Goal: Task Accomplishment & Management: Use online tool/utility

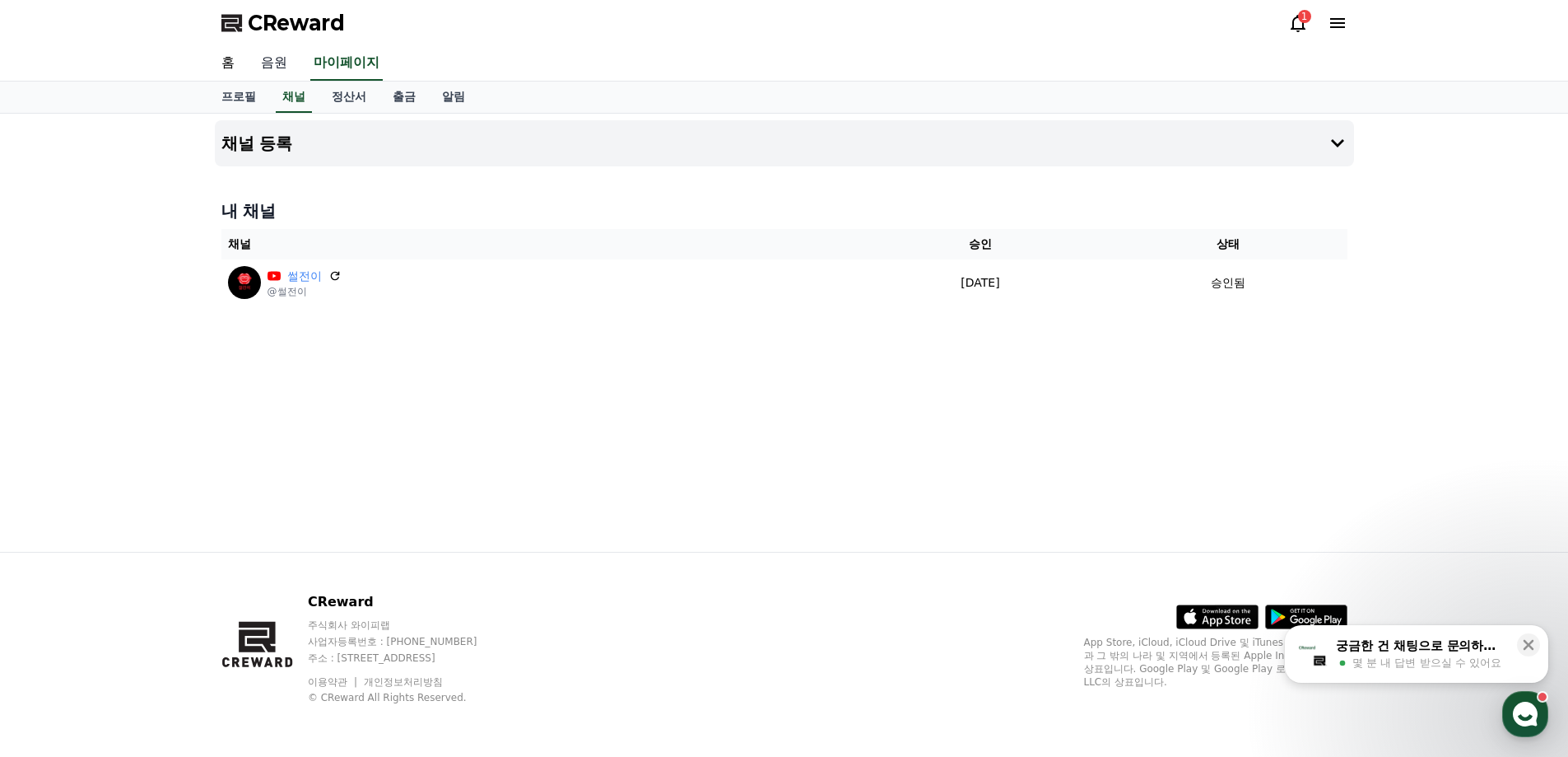
click at [286, 67] on link "음원" at bounding box center [273, 63] width 52 height 35
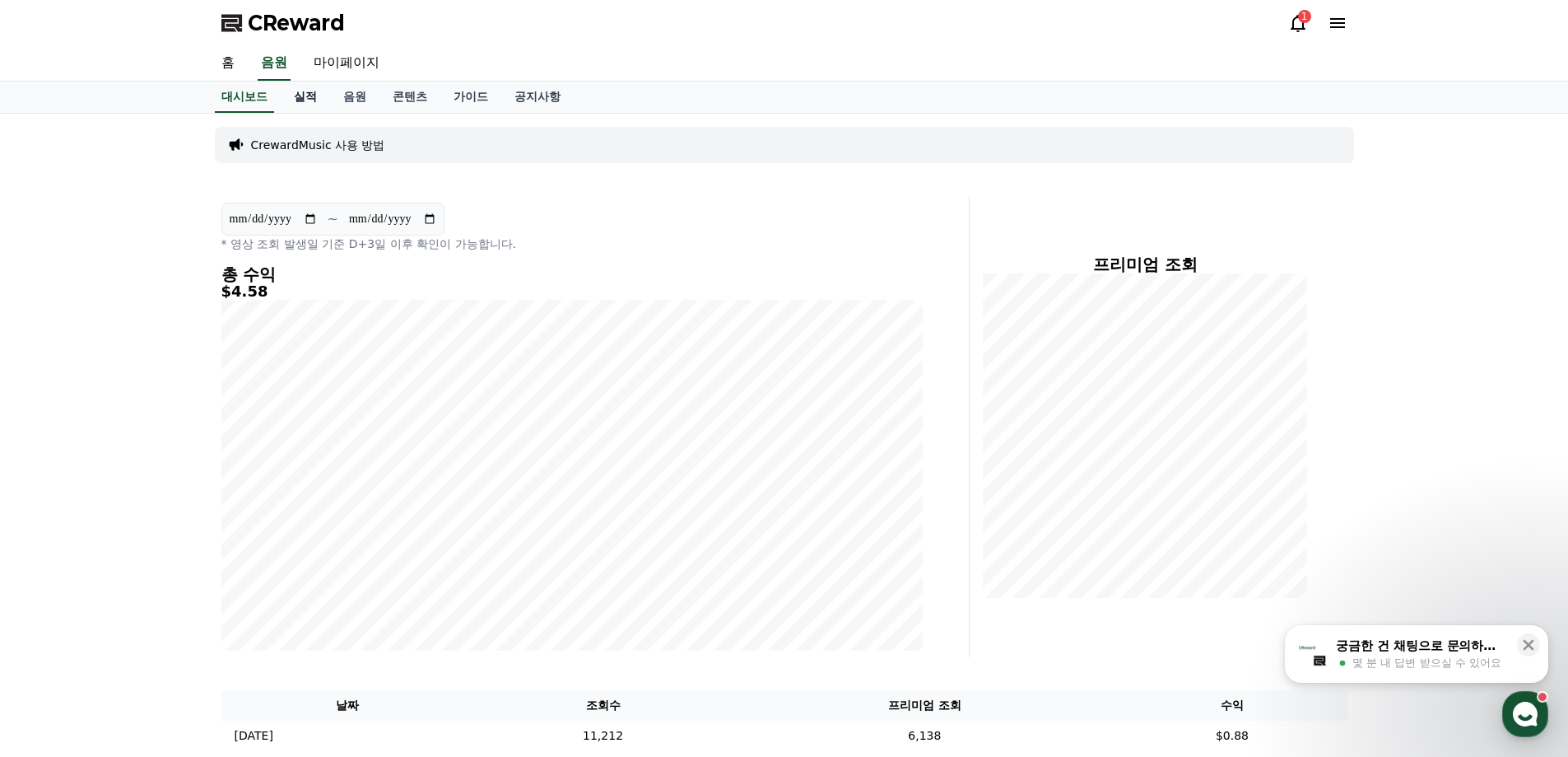
click at [311, 102] on link "실적" at bounding box center [305, 97] width 50 height 31
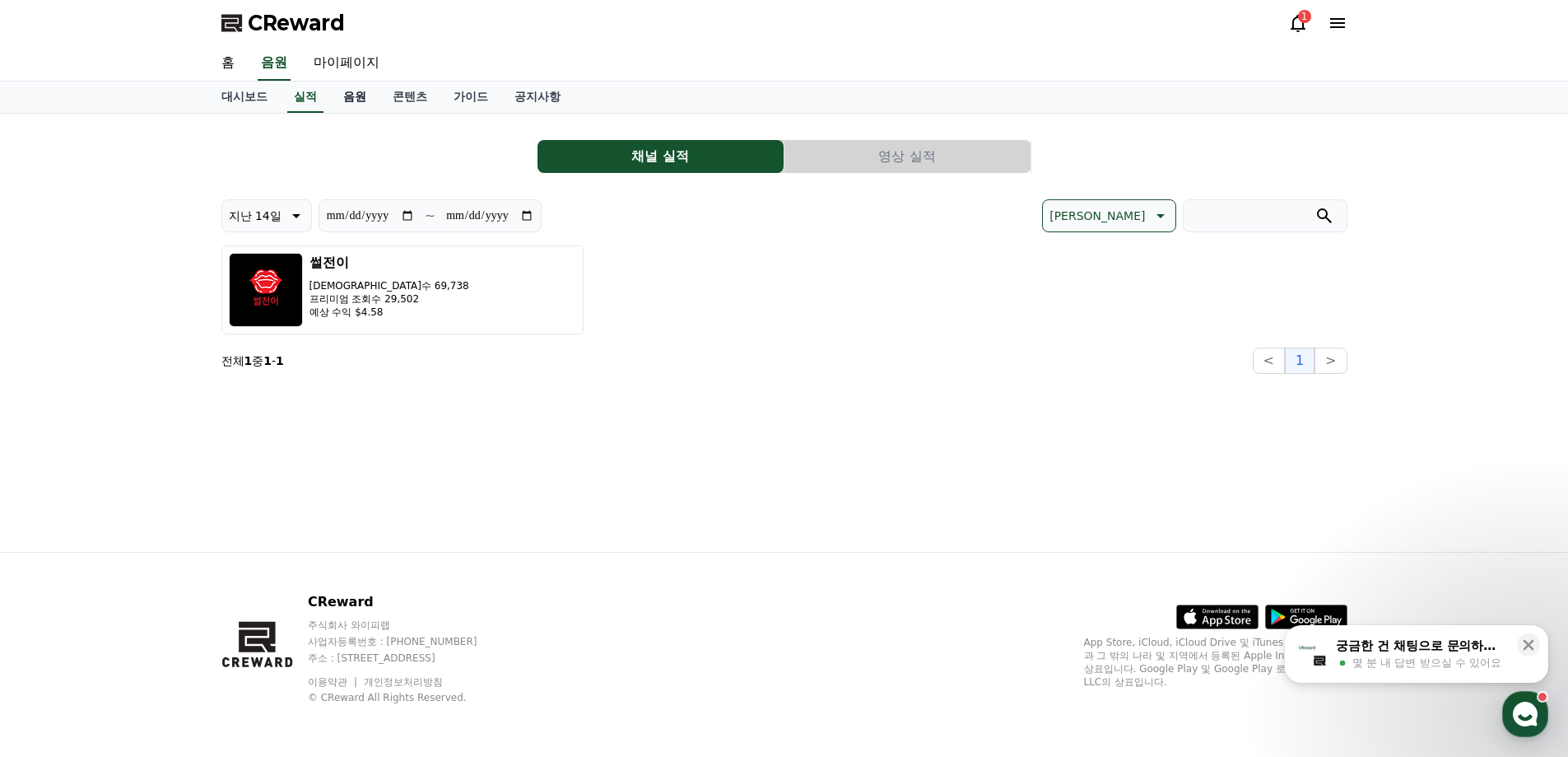
click at [349, 90] on link "음원" at bounding box center [355, 97] width 50 height 31
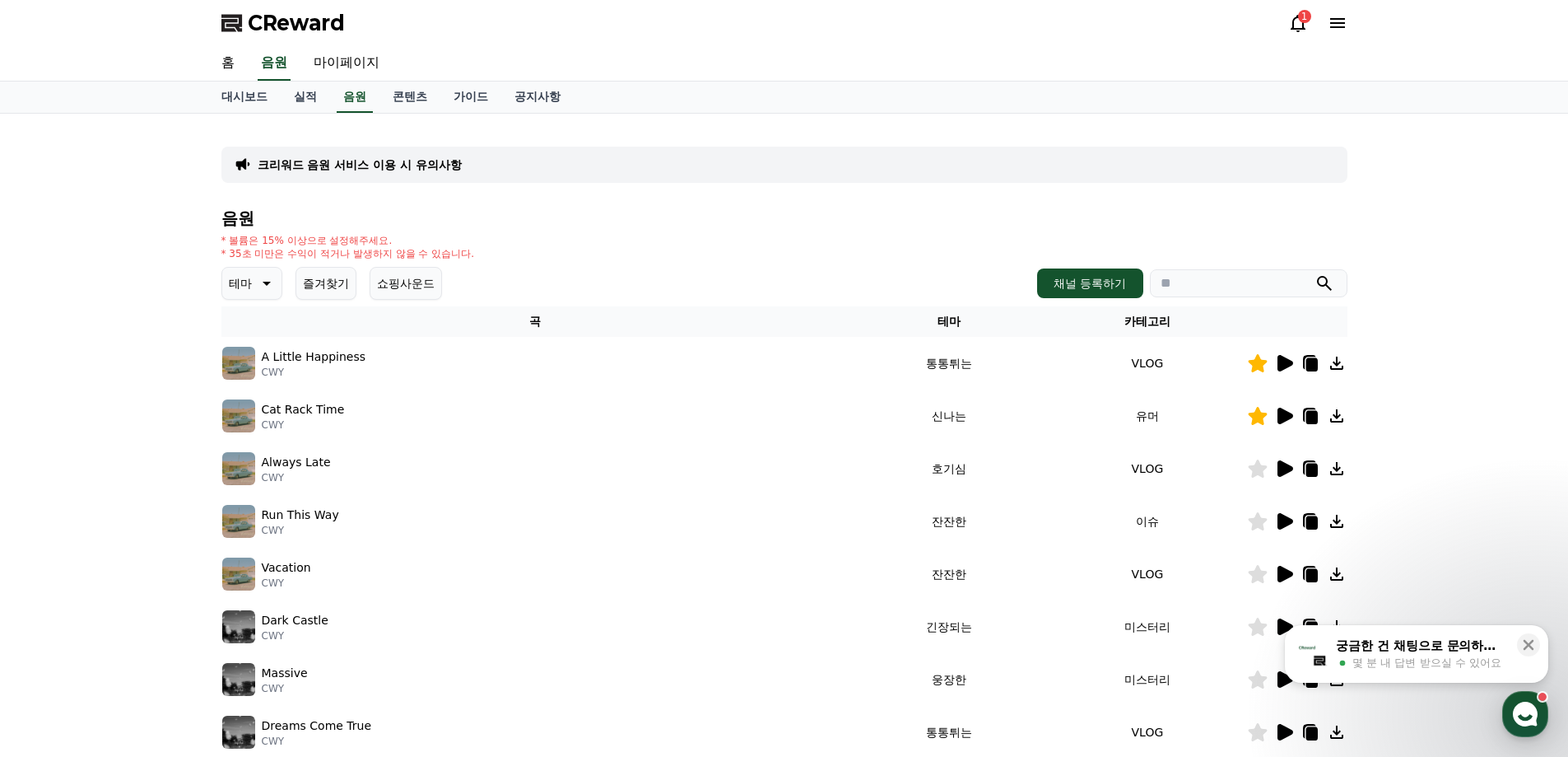
click at [337, 279] on button "즐겨찾기" at bounding box center [326, 283] width 61 height 33
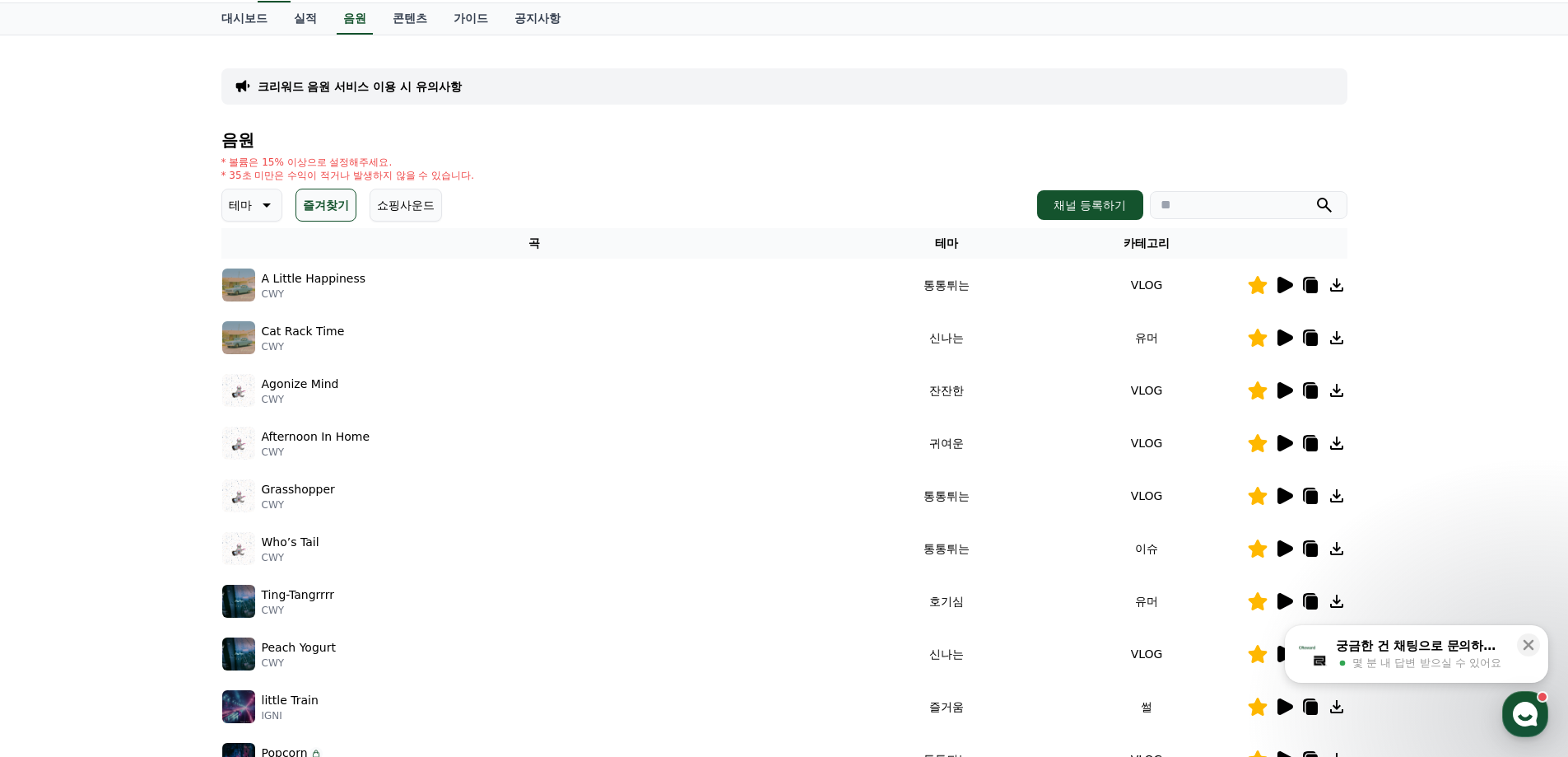
scroll to position [165, 0]
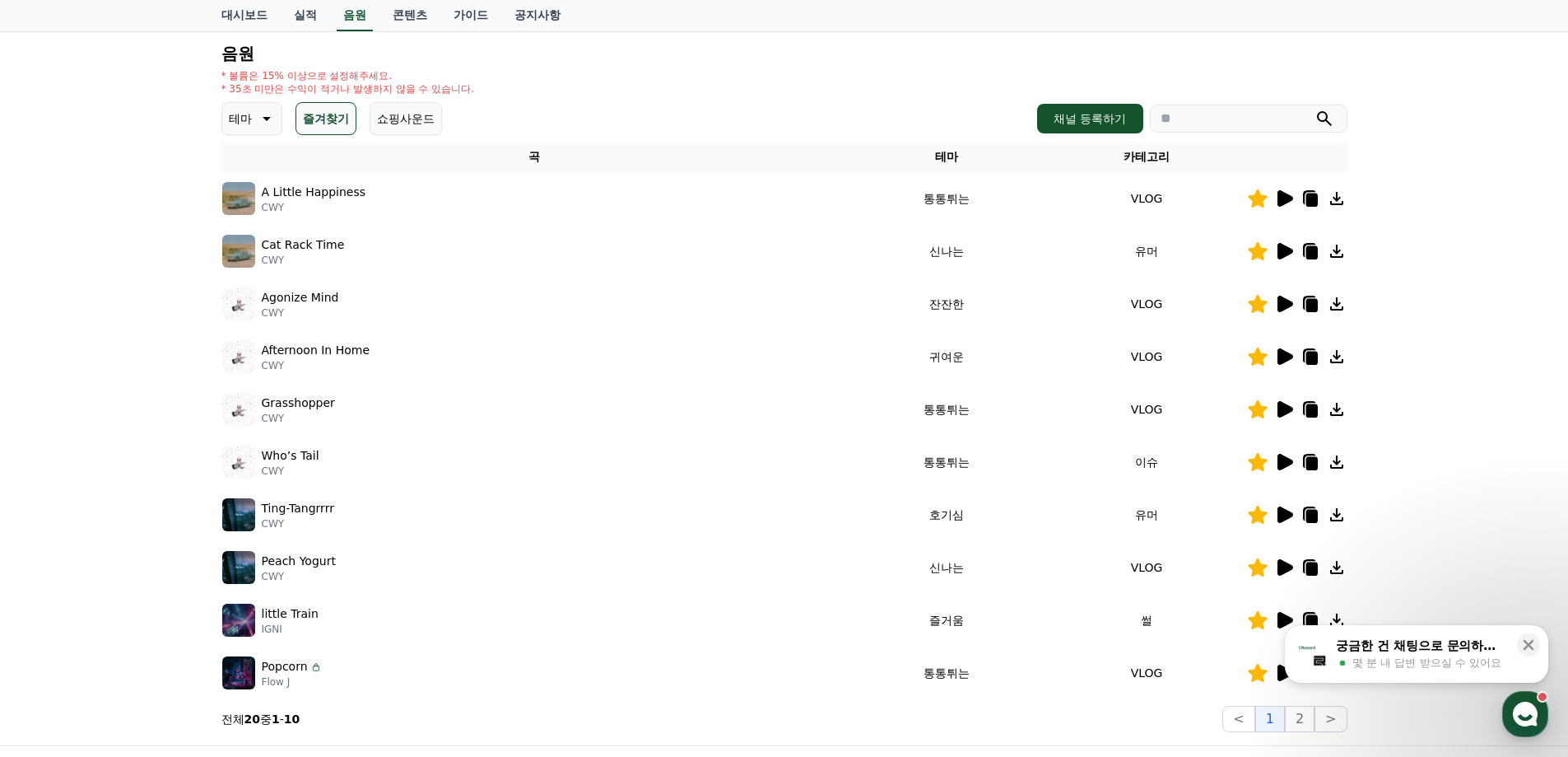
click at [1285, 201] on icon at bounding box center [1285, 199] width 16 height 17
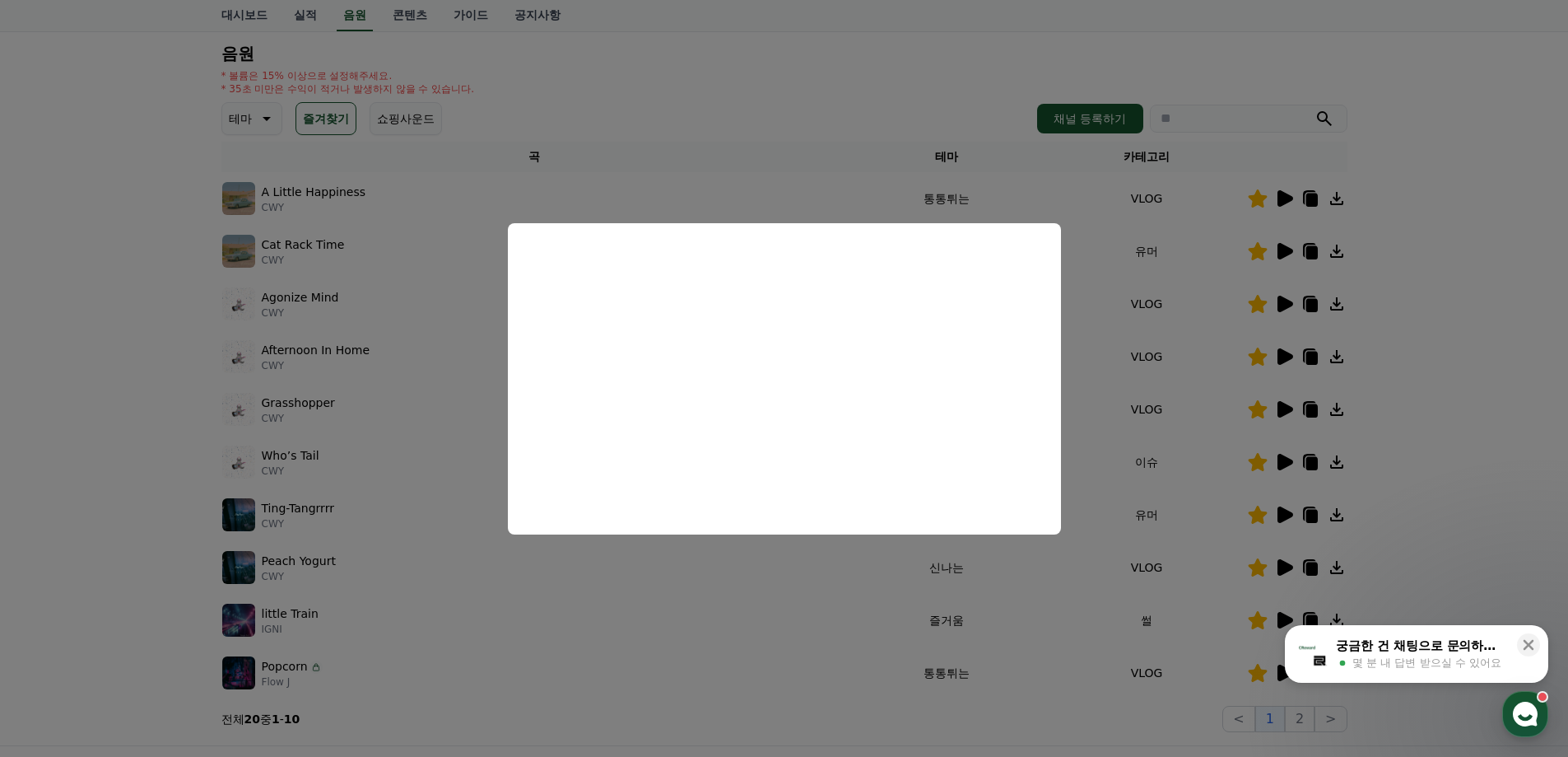
click at [1451, 277] on button "close modal" at bounding box center [784, 378] width 1568 height 757
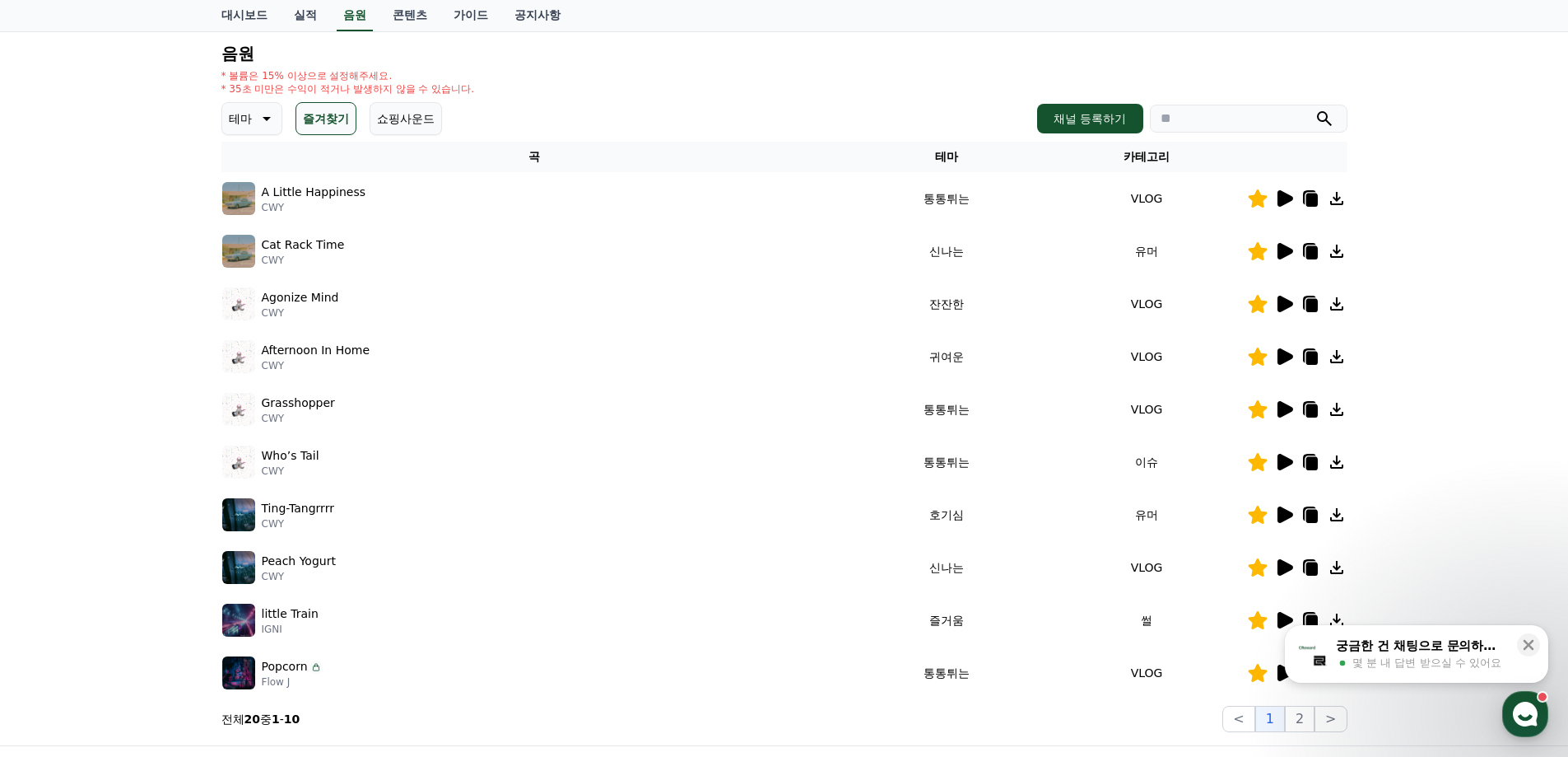
click at [1281, 246] on icon at bounding box center [1285, 251] width 16 height 17
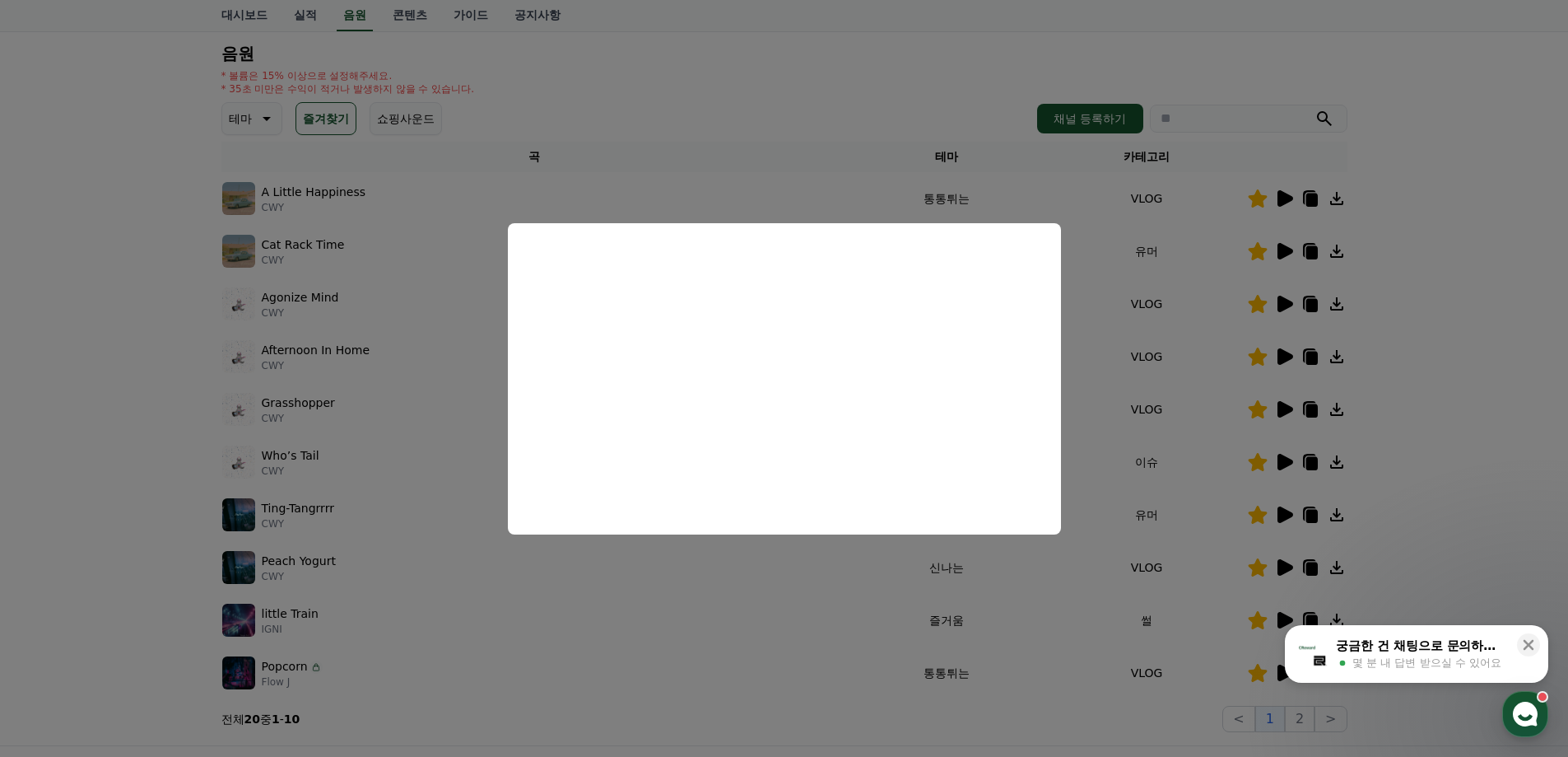
click at [1453, 323] on button "close modal" at bounding box center [784, 378] width 1568 height 757
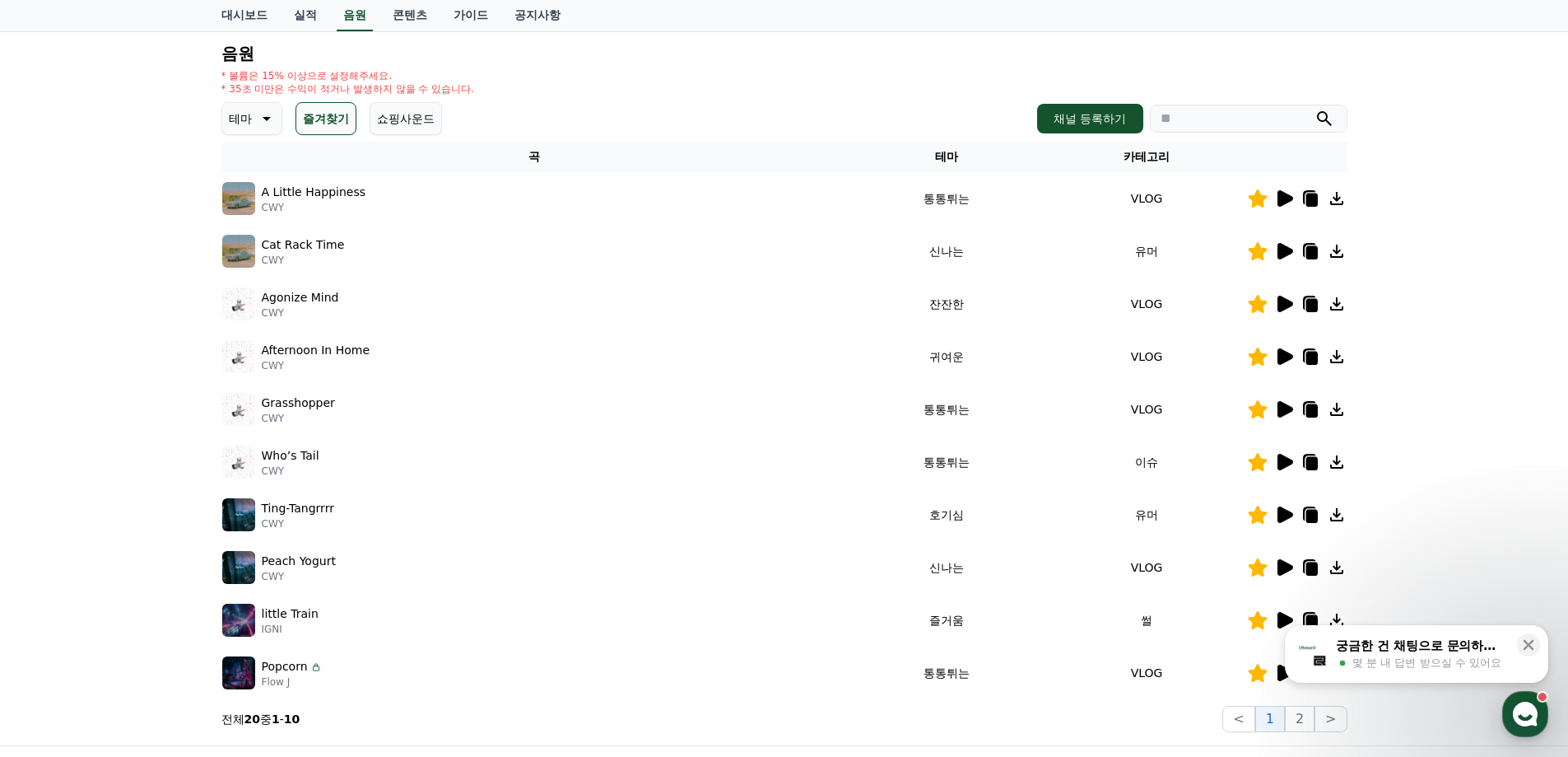
click at [1280, 304] on icon at bounding box center [1285, 304] width 16 height 17
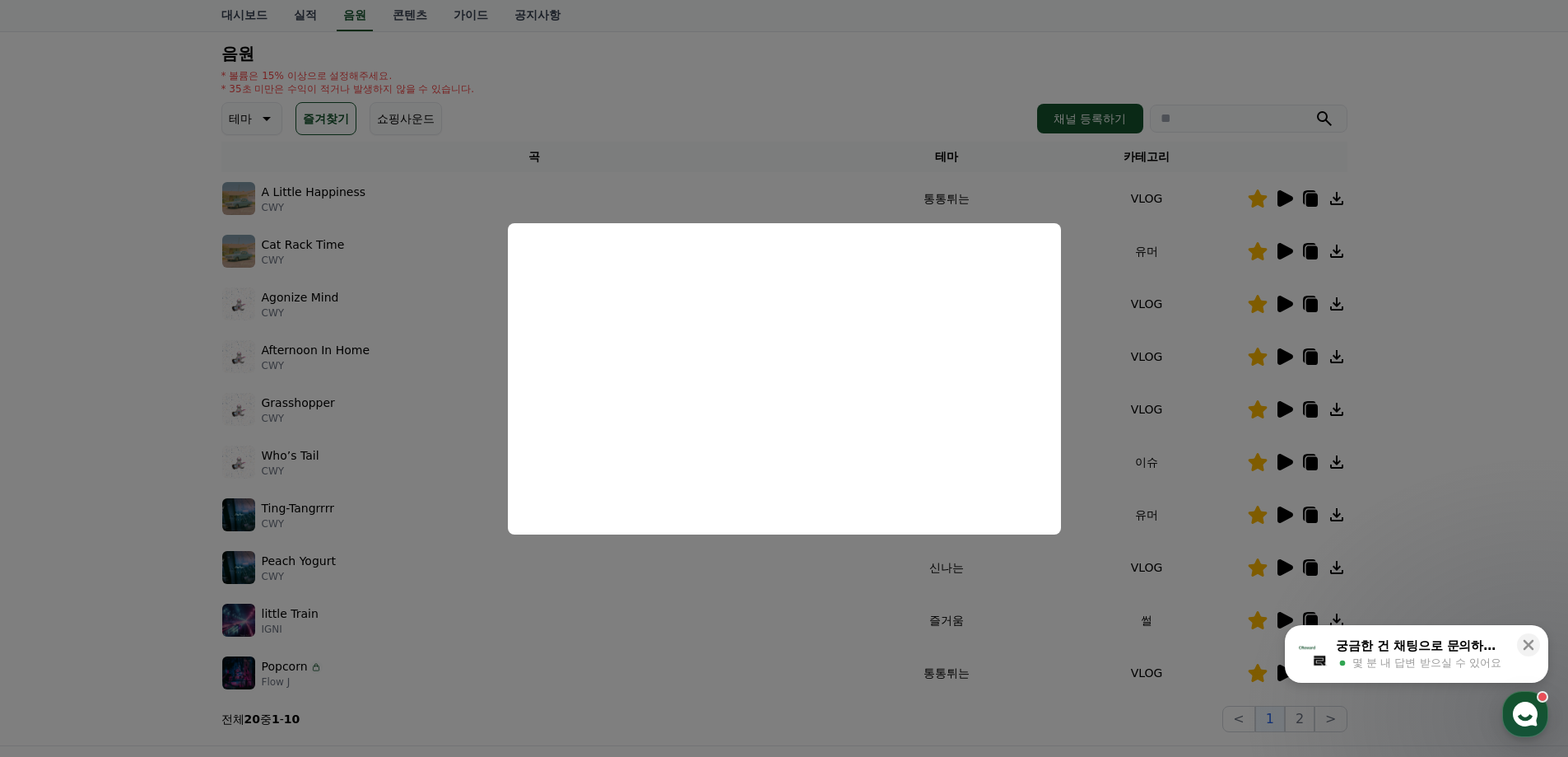
click at [1409, 336] on button "close modal" at bounding box center [784, 378] width 1568 height 757
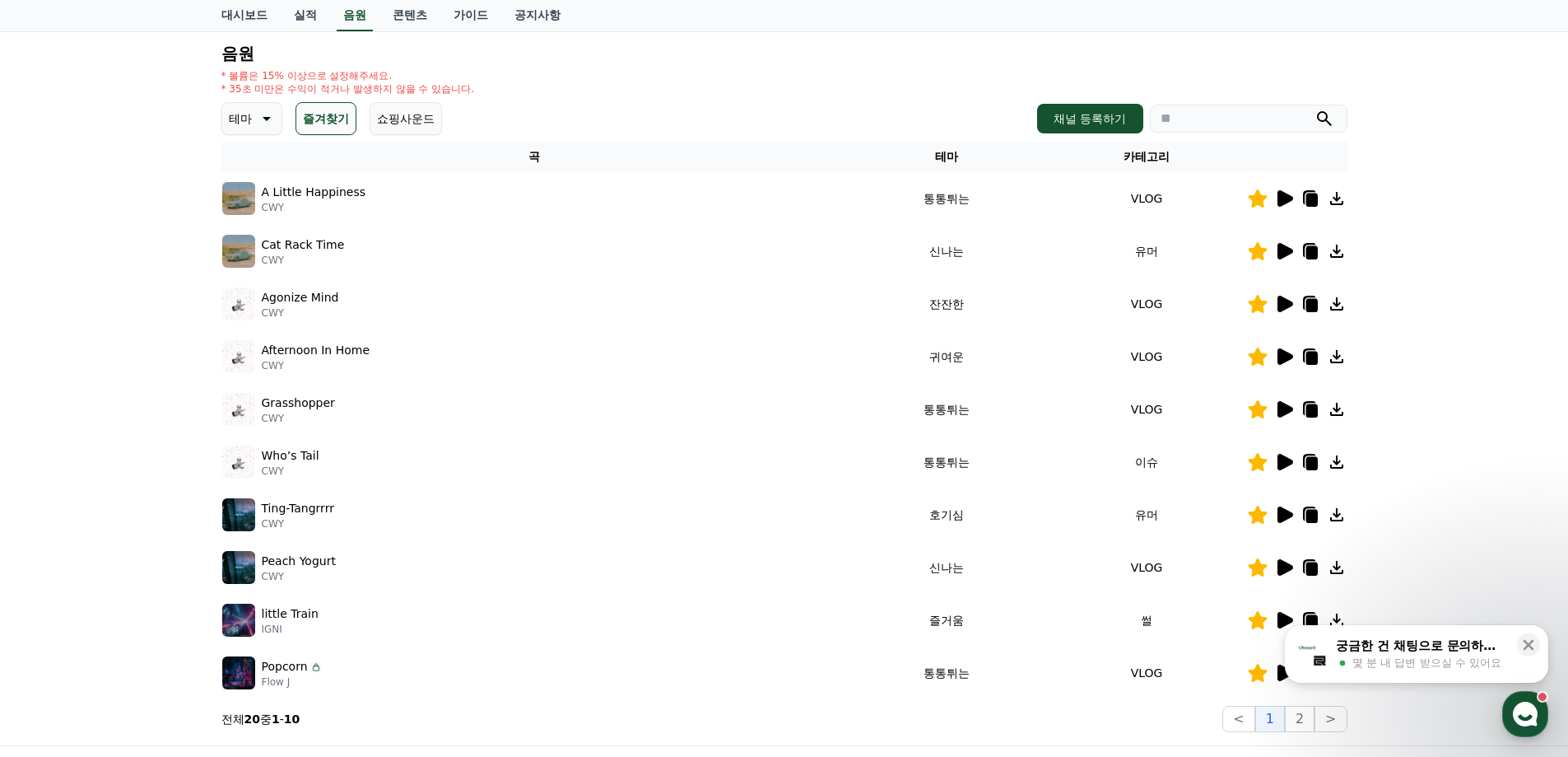
click at [1310, 201] on icon at bounding box center [1311, 200] width 12 height 13
drag, startPoint x: 786, startPoint y: 117, endPoint x: 1219, endPoint y: 237, distance: 449.3
click at [787, 117] on div "테마 즐겨찾기 쇼핑사운드 채널 등록하기" at bounding box center [784, 119] width 1126 height 33
click at [1282, 305] on icon at bounding box center [1285, 304] width 16 height 17
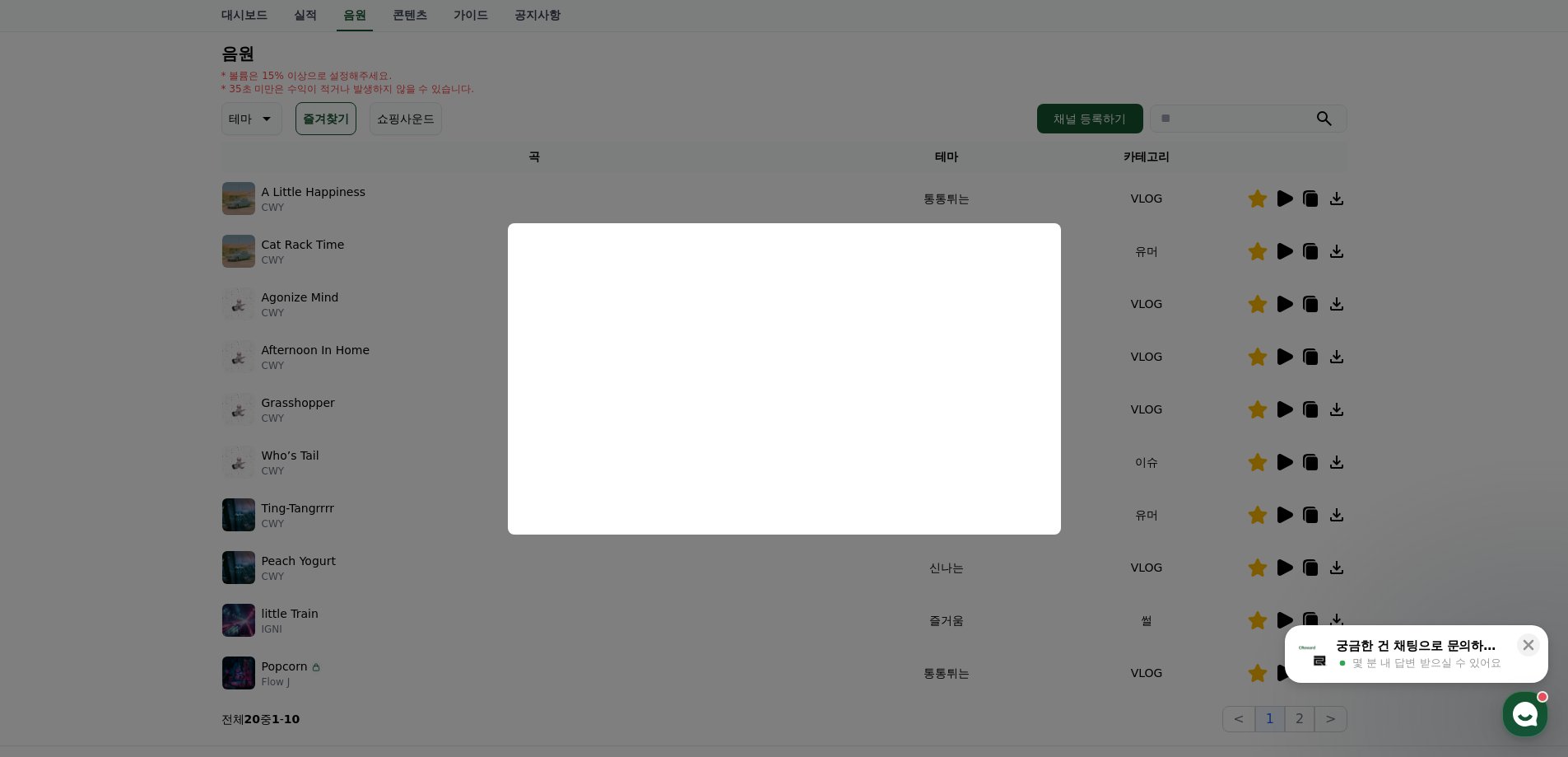
click at [1462, 390] on button "close modal" at bounding box center [784, 378] width 1568 height 757
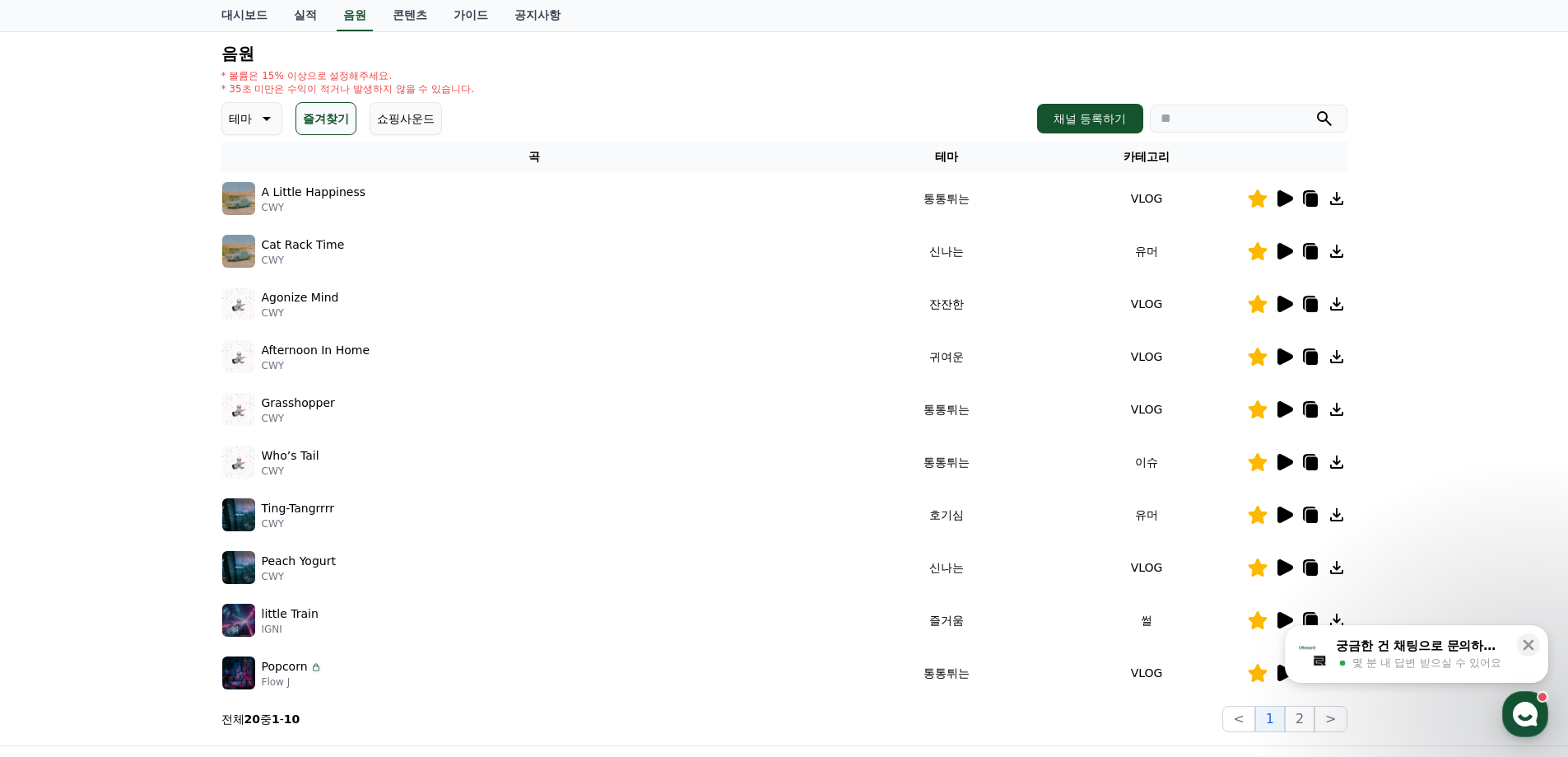
click at [1288, 351] on icon at bounding box center [1284, 356] width 19 height 19
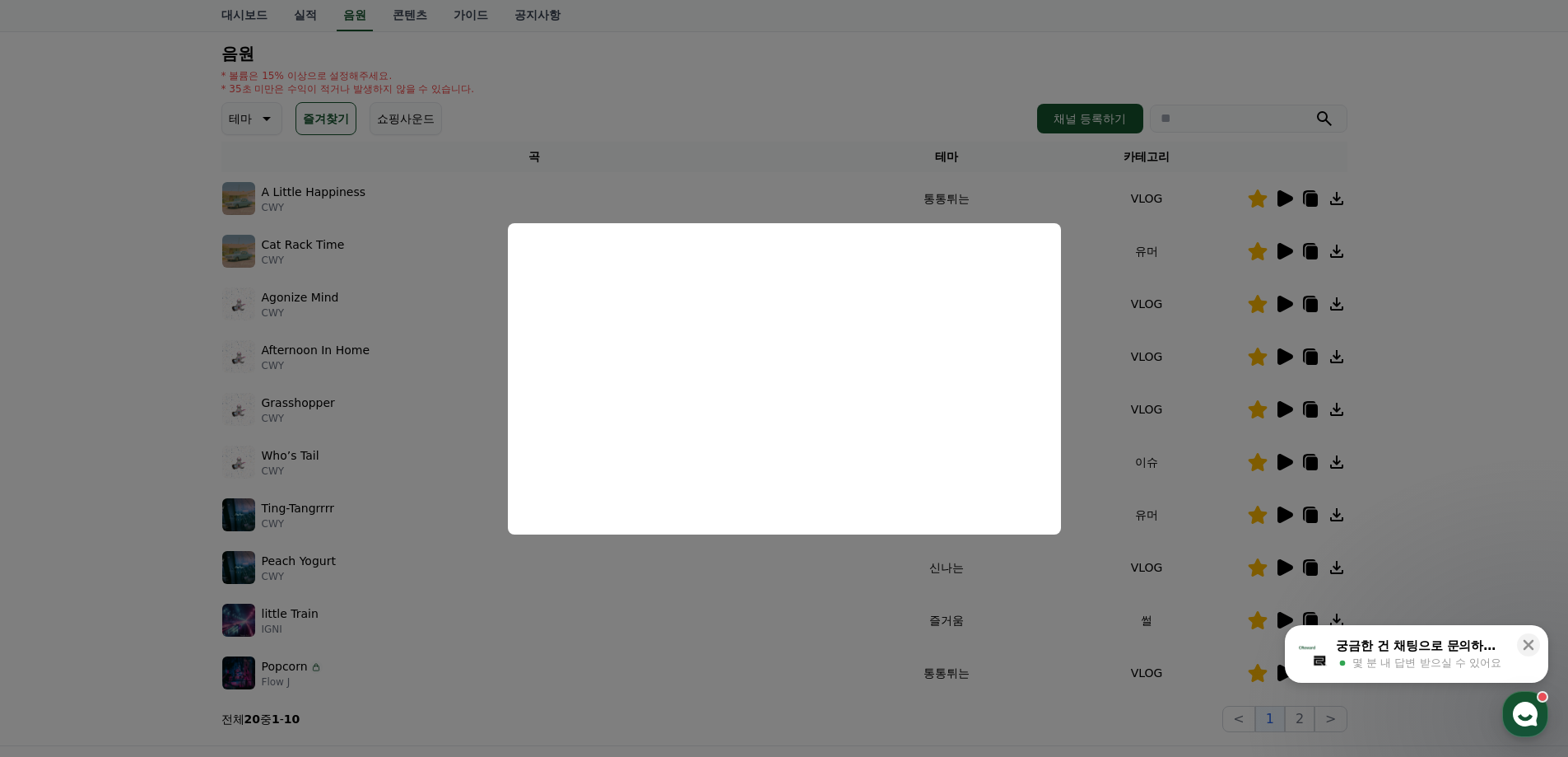
click at [1439, 385] on button "close modal" at bounding box center [784, 378] width 1568 height 757
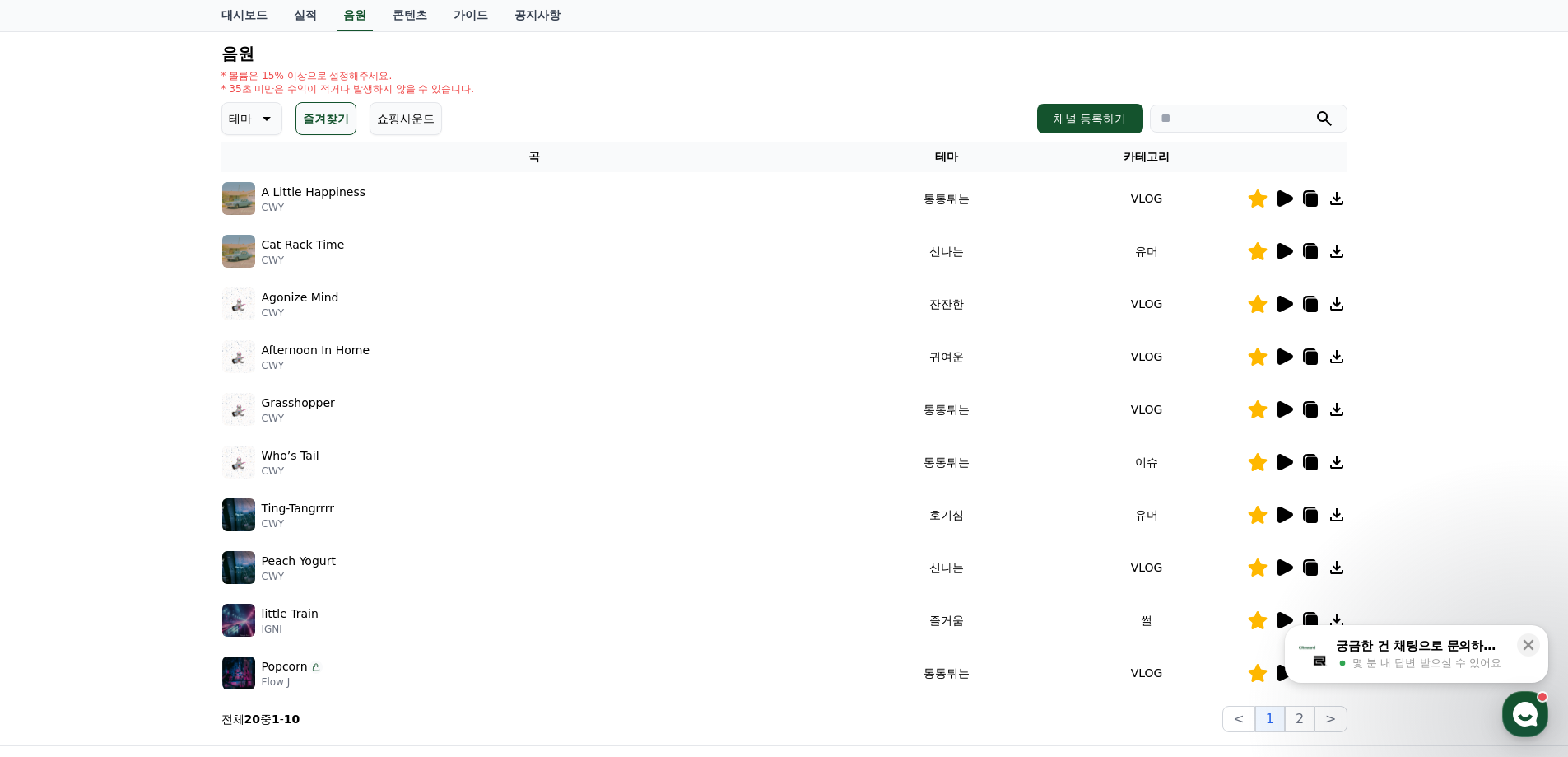
click at [1282, 466] on icon at bounding box center [1285, 462] width 16 height 17
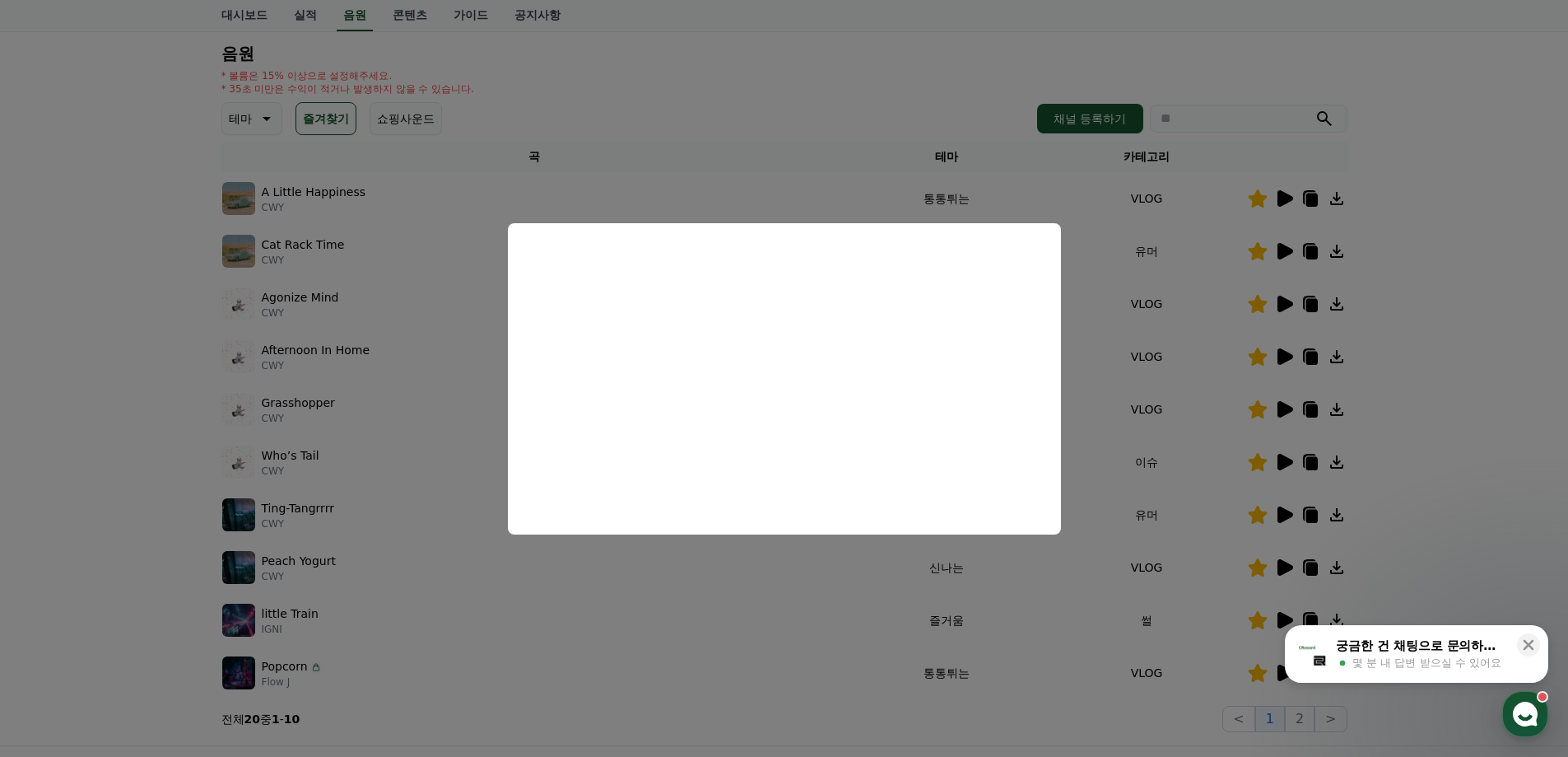
click at [1461, 438] on button "close modal" at bounding box center [784, 378] width 1568 height 757
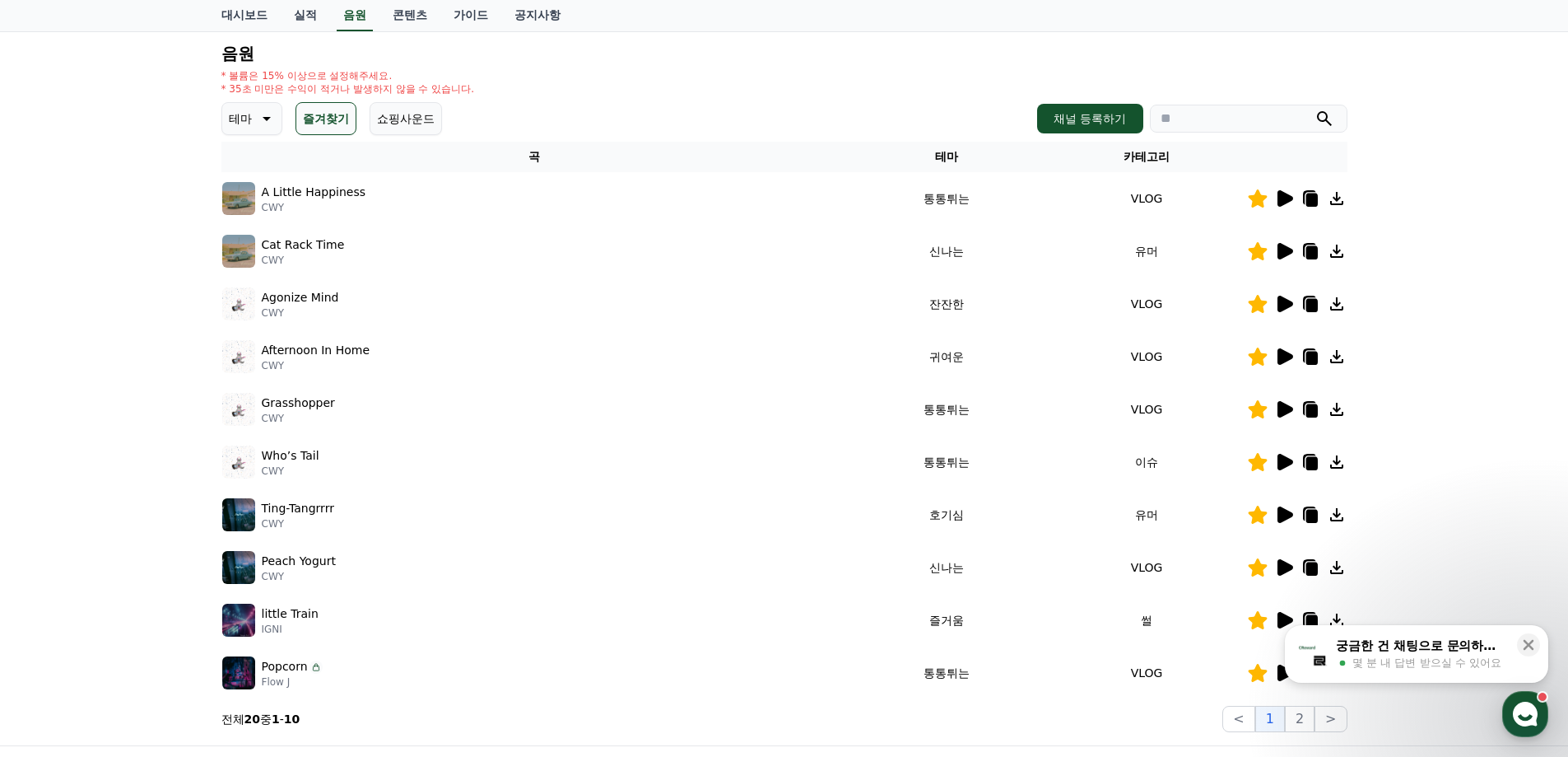
click at [1287, 506] on icon at bounding box center [1284, 514] width 19 height 19
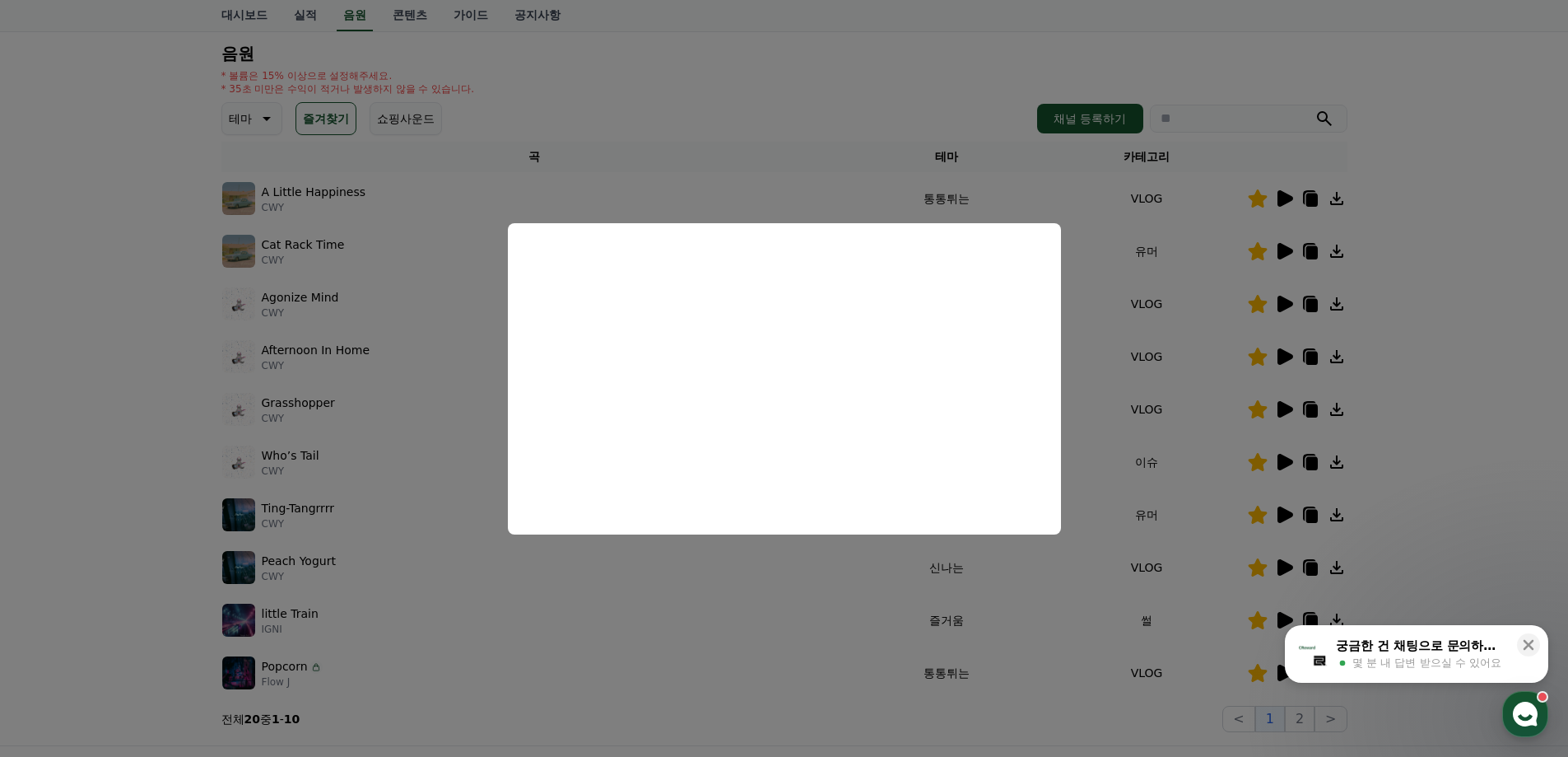
click at [1534, 533] on button "close modal" at bounding box center [784, 378] width 1568 height 757
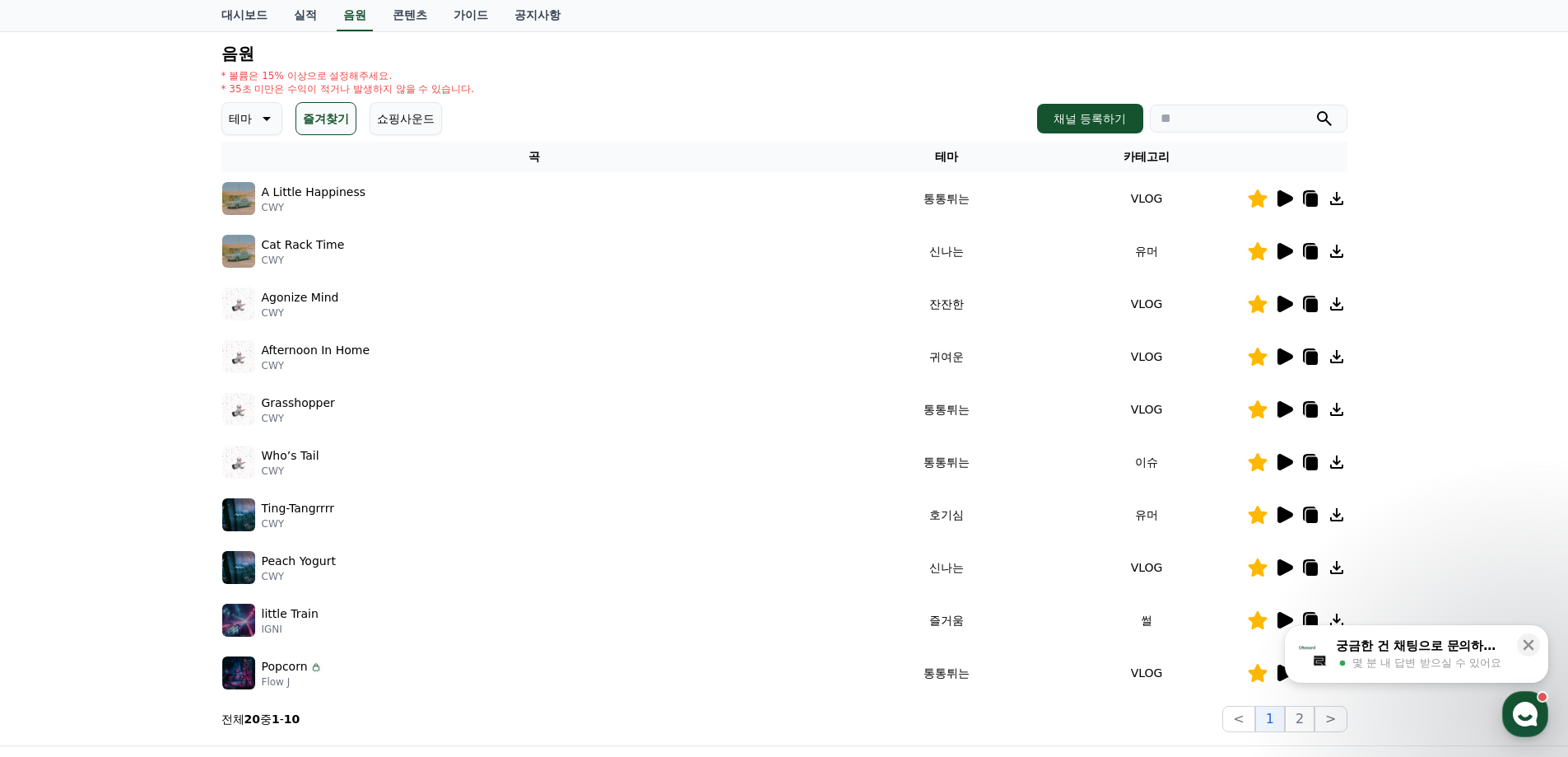
click at [1288, 561] on icon at bounding box center [1284, 567] width 19 height 19
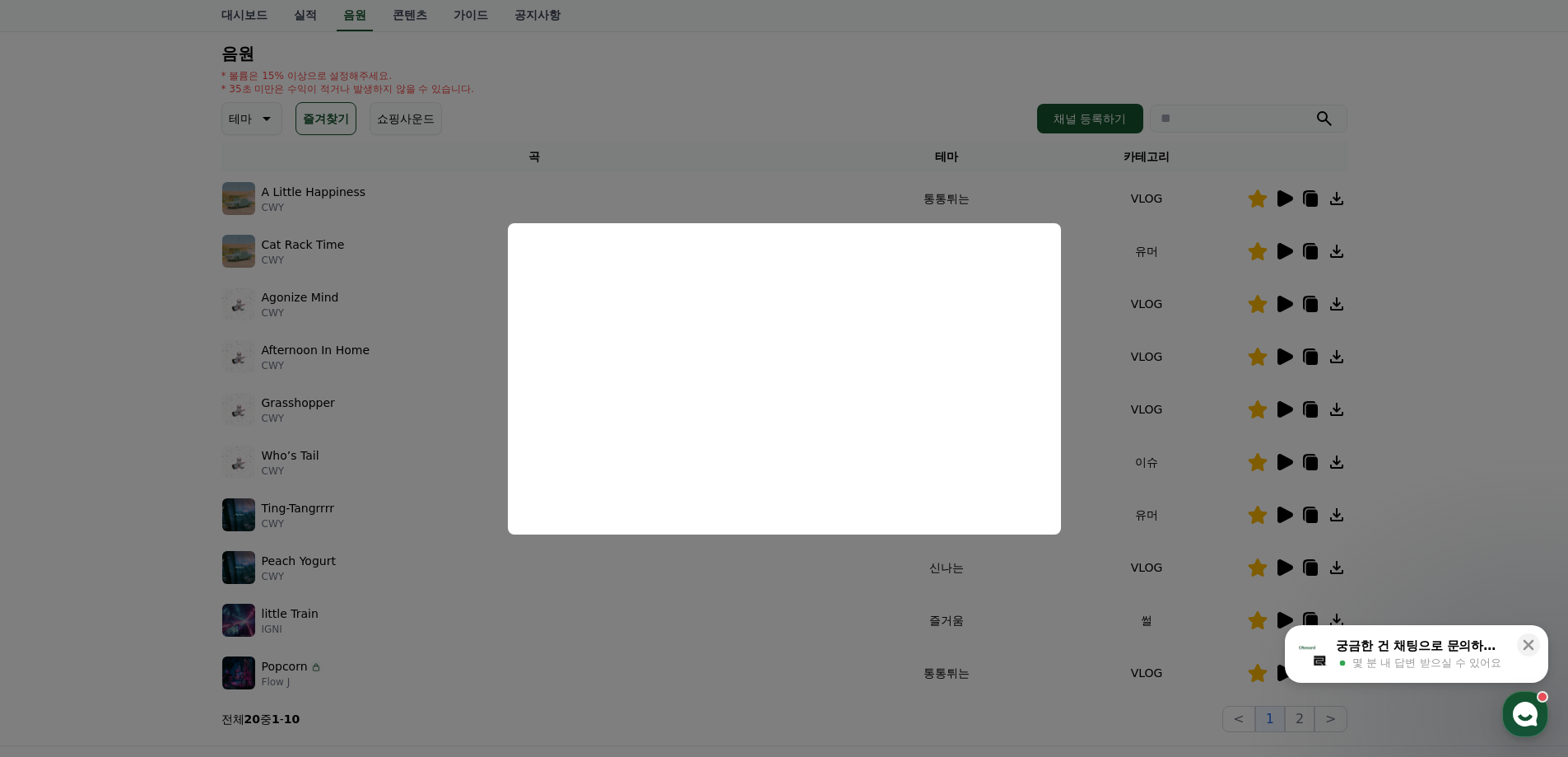
click at [1454, 498] on button "close modal" at bounding box center [784, 378] width 1568 height 757
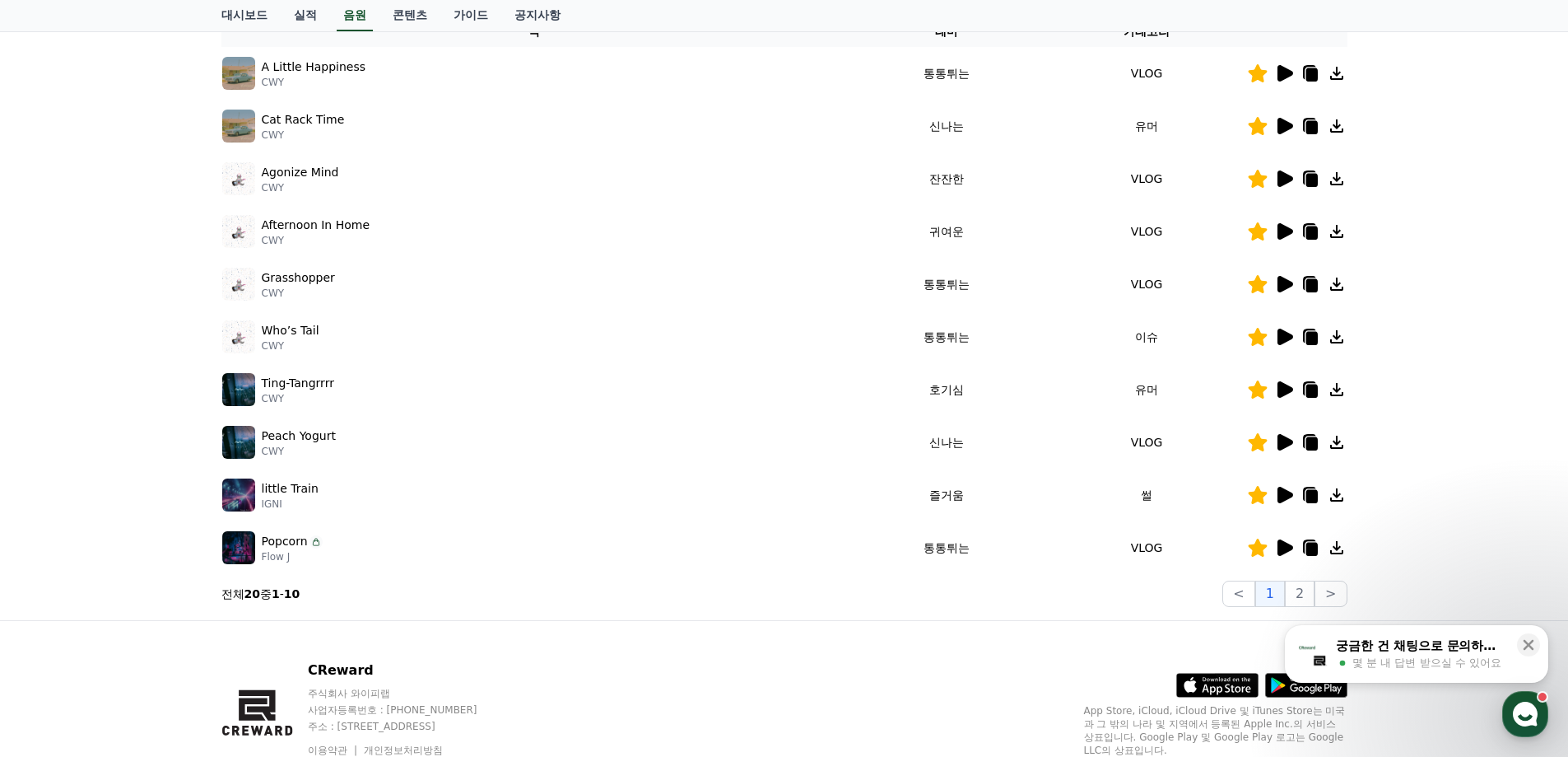
scroll to position [329, 0]
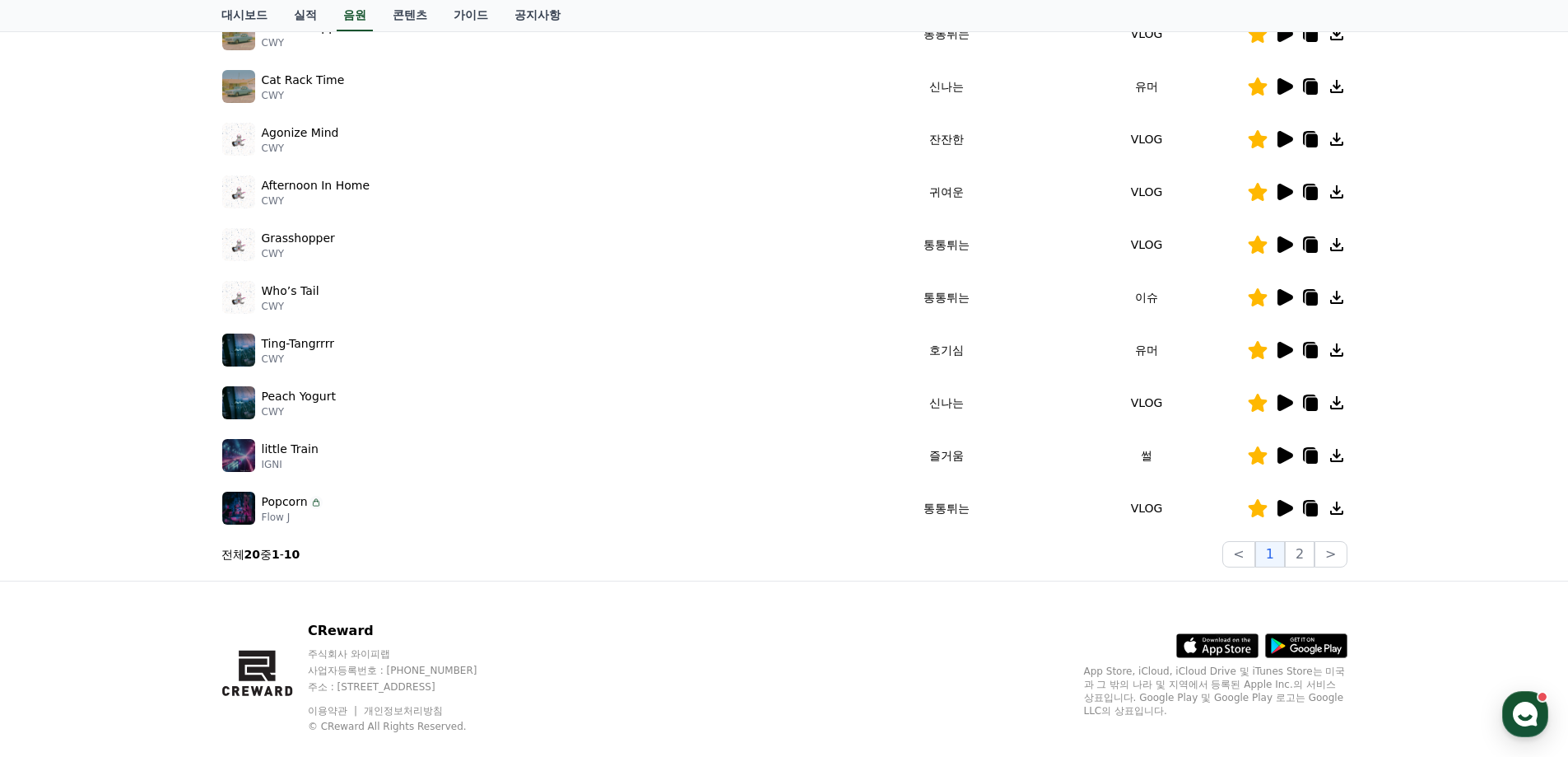
click at [1283, 465] on icon at bounding box center [1284, 454] width 19 height 19
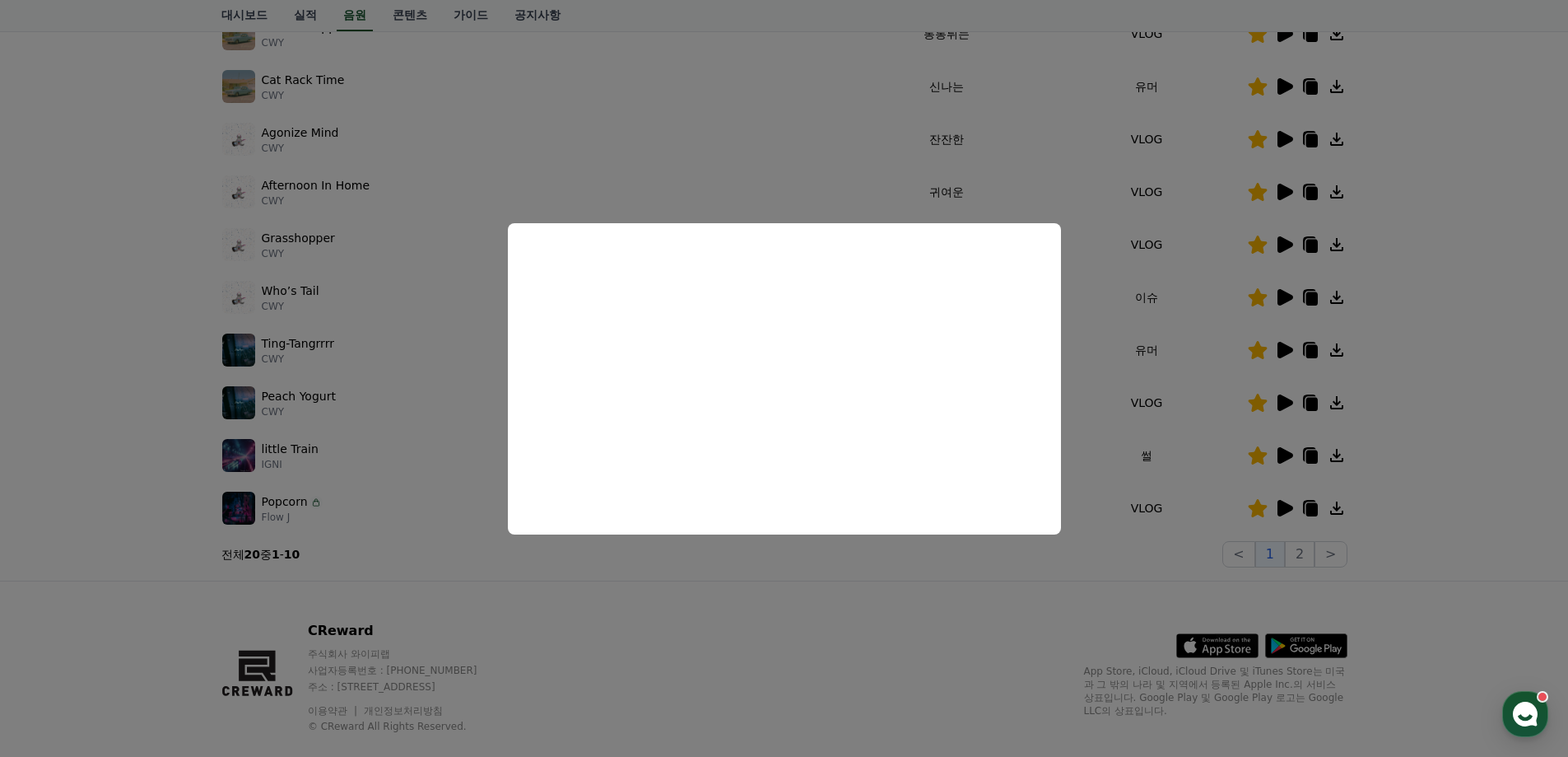
click at [1445, 507] on button "close modal" at bounding box center [784, 378] width 1568 height 757
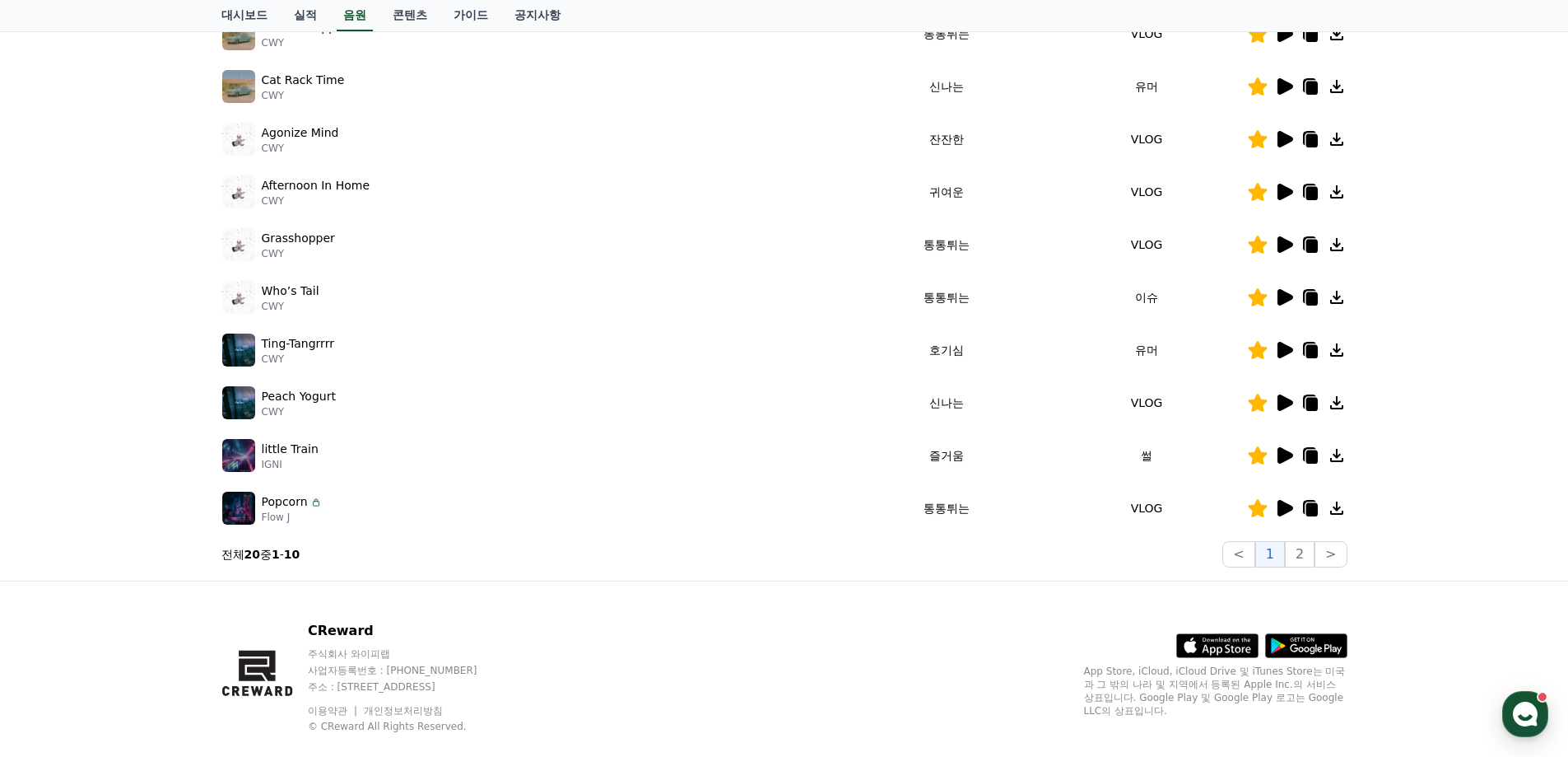
click at [1290, 507] on icon at bounding box center [1285, 508] width 16 height 17
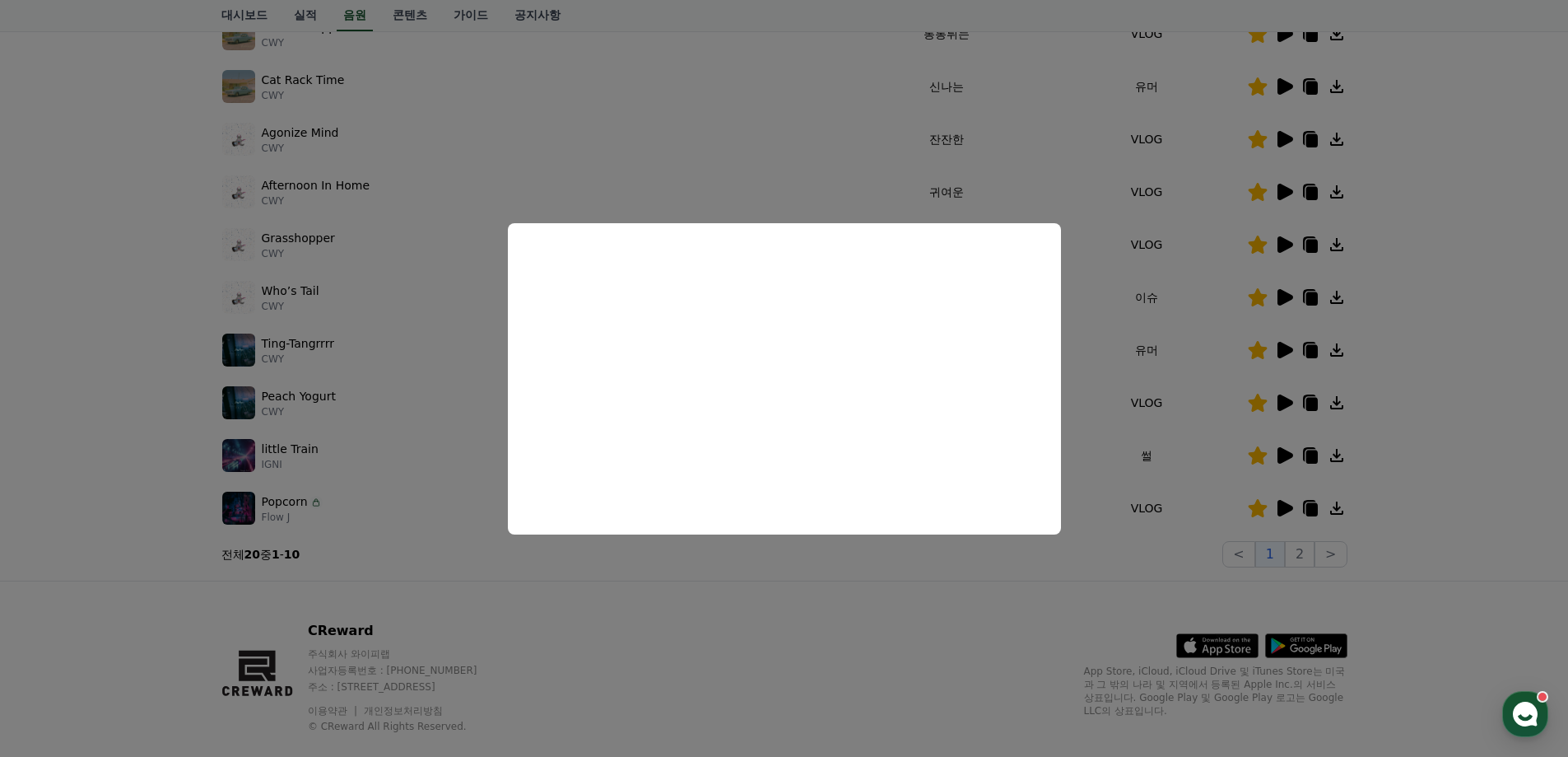
click at [1402, 536] on button "close modal" at bounding box center [784, 378] width 1568 height 757
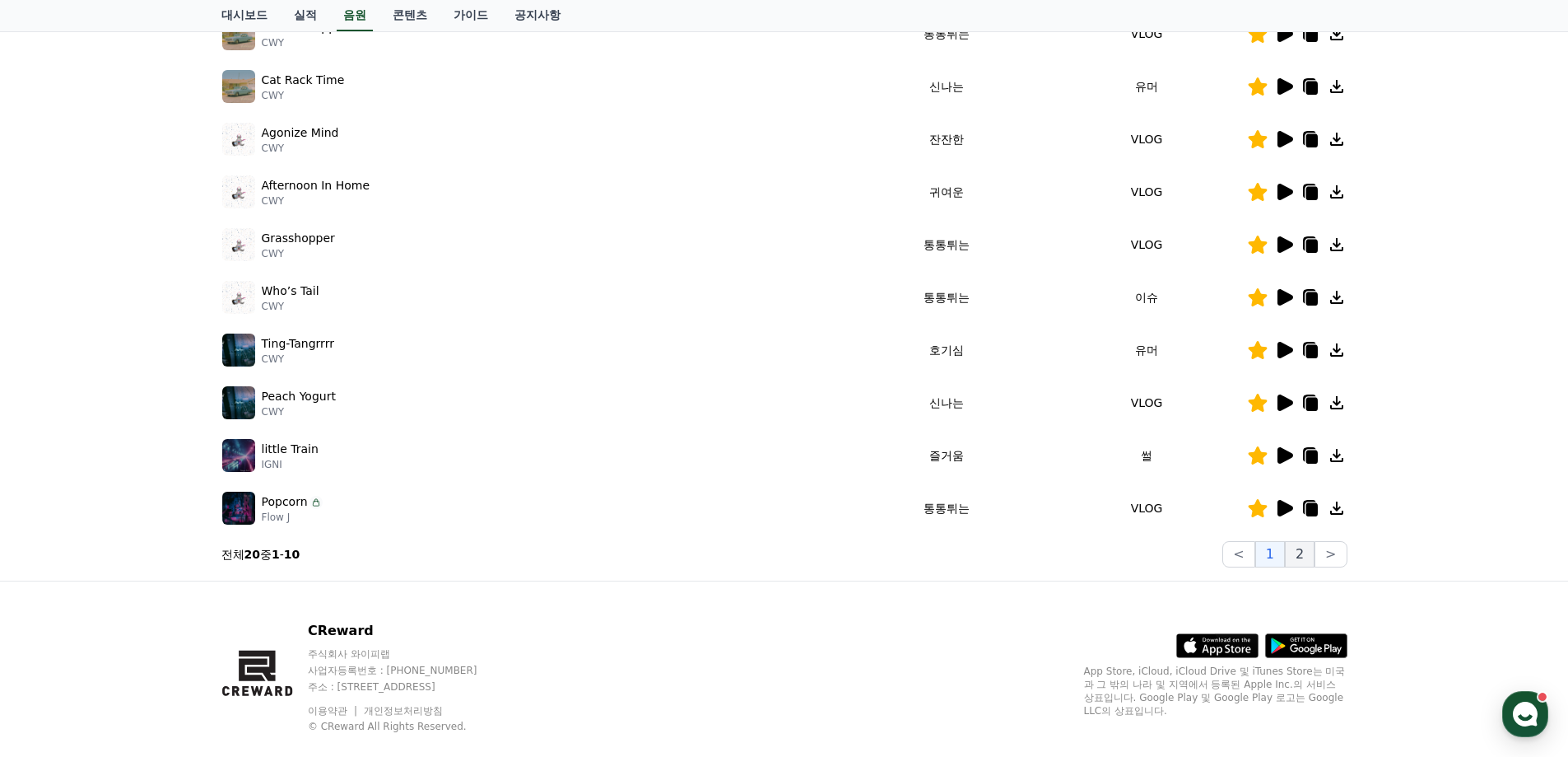
click at [1298, 551] on button "2" at bounding box center [1299, 554] width 29 height 27
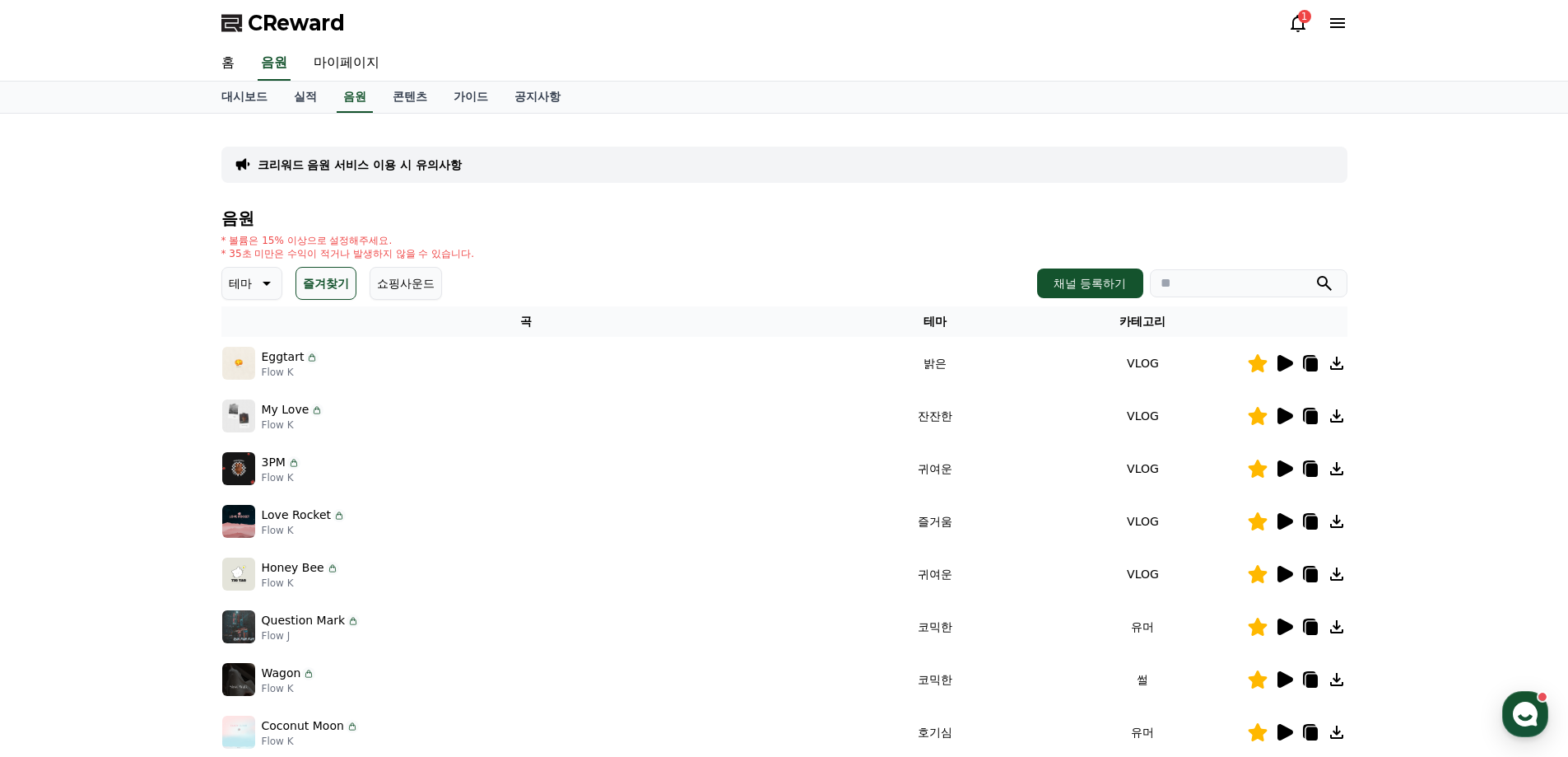
click at [1290, 369] on icon at bounding box center [1284, 362] width 19 height 19
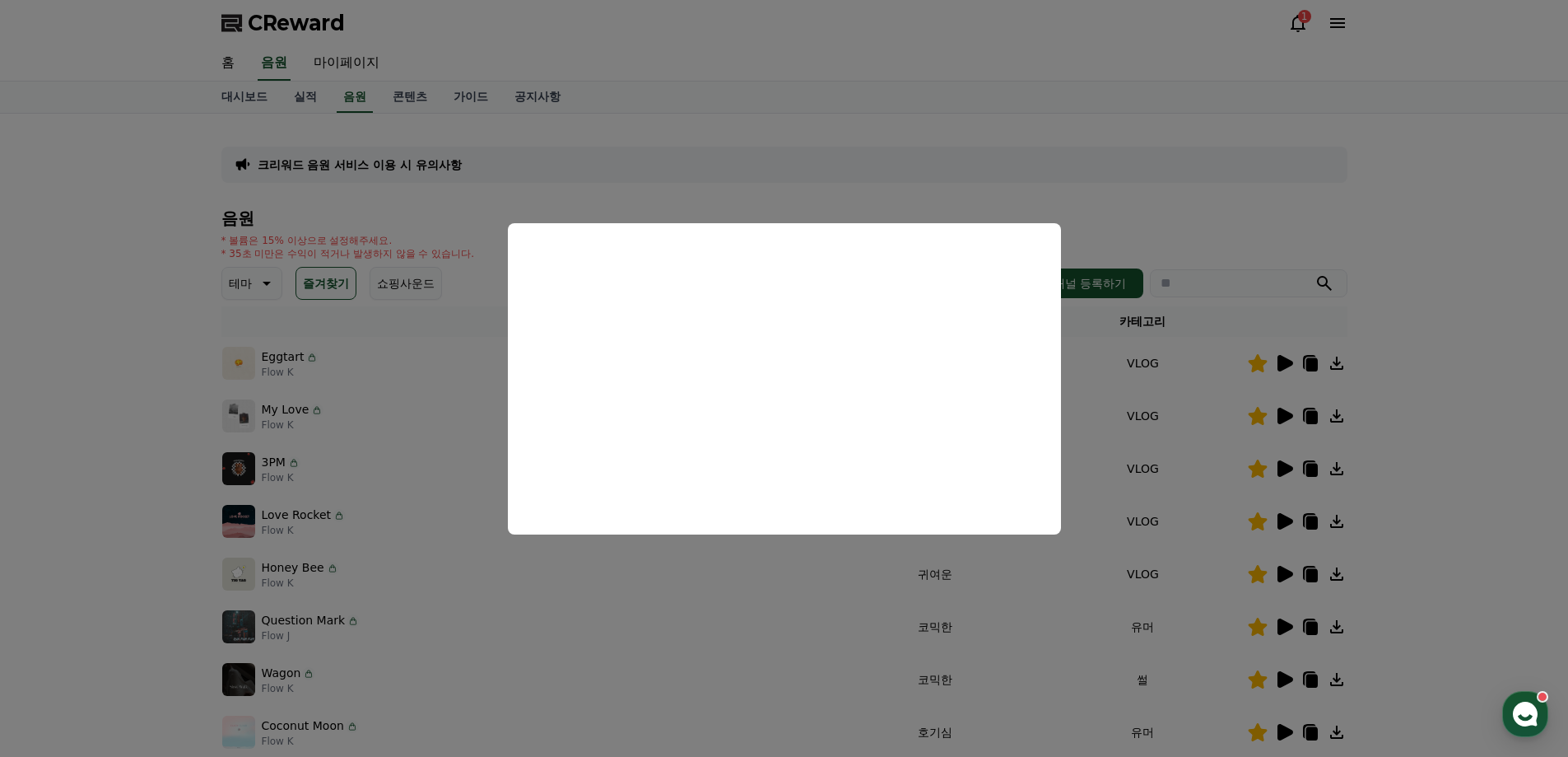
click at [1439, 289] on button "close modal" at bounding box center [784, 378] width 1568 height 757
